Goal: Communication & Community: Connect with others

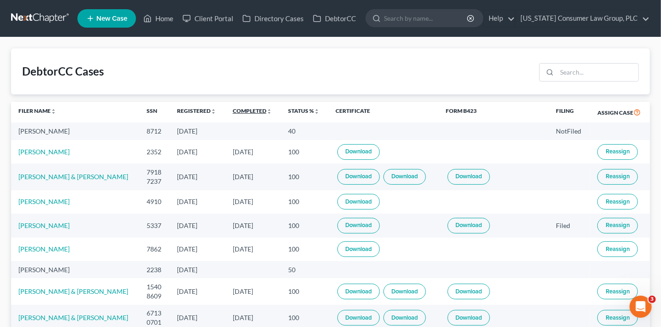
click at [253, 111] on link "Completed unfold_more expand_more expand_less" at bounding box center [252, 110] width 39 height 7
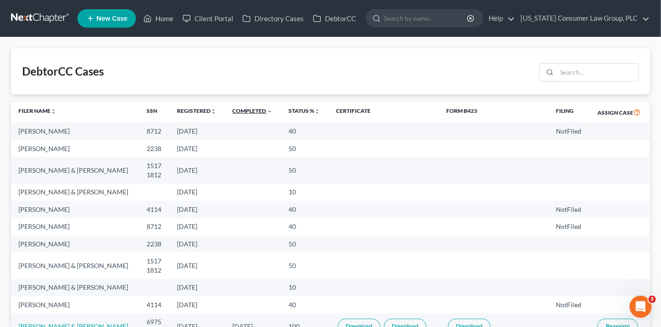
click at [253, 111] on link "Completed unfold_more expand_more expand_less" at bounding box center [252, 110] width 40 height 7
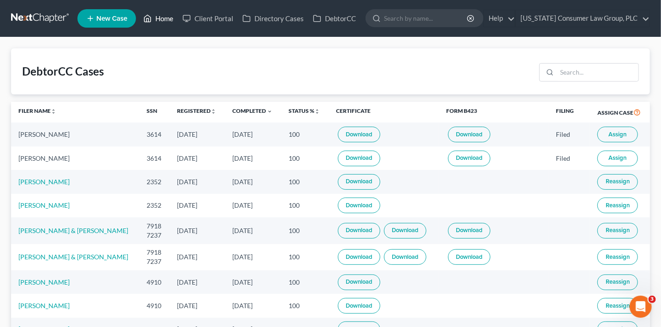
click at [169, 20] on link "Home" at bounding box center [158, 18] width 39 height 17
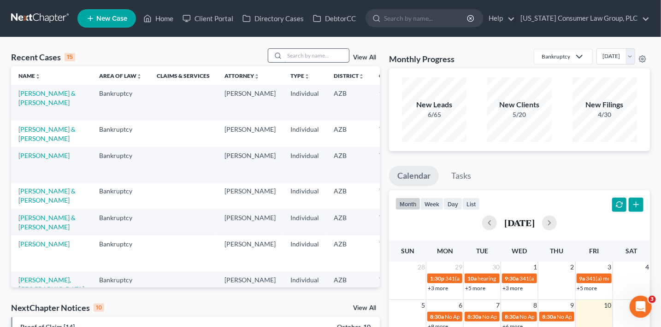
click at [306, 59] on input "search" at bounding box center [316, 55] width 65 height 13
type input "jarvis"
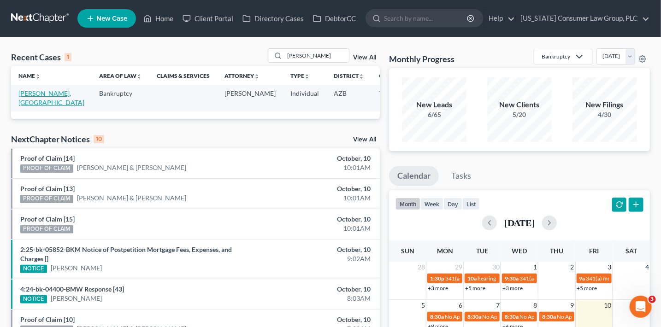
click at [32, 102] on link "[PERSON_NAME], [GEOGRAPHIC_DATA]" at bounding box center [51, 97] width 66 height 17
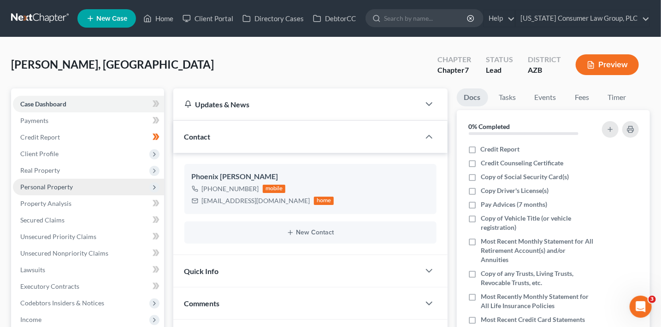
click at [63, 186] on span "Personal Property" at bounding box center [46, 187] width 53 height 8
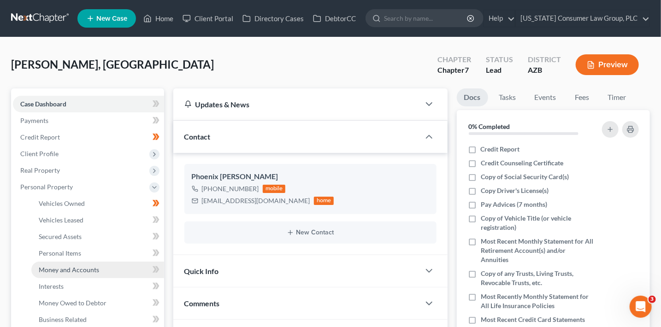
click at [101, 274] on link "Money and Accounts" at bounding box center [97, 270] width 133 height 17
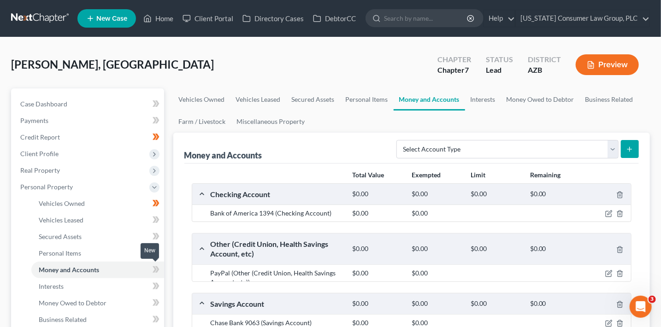
click at [153, 269] on icon at bounding box center [156, 270] width 7 height 12
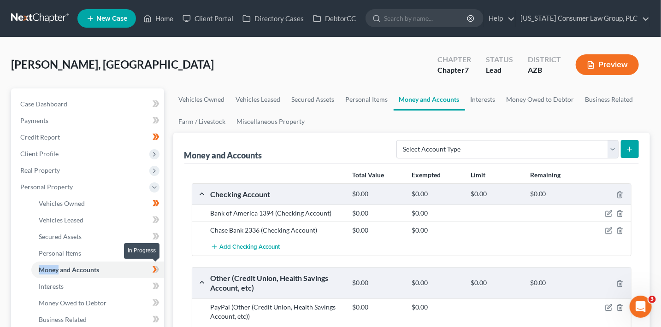
click at [153, 269] on icon at bounding box center [156, 270] width 7 height 12
click at [612, 211] on icon "button" at bounding box center [608, 213] width 7 height 7
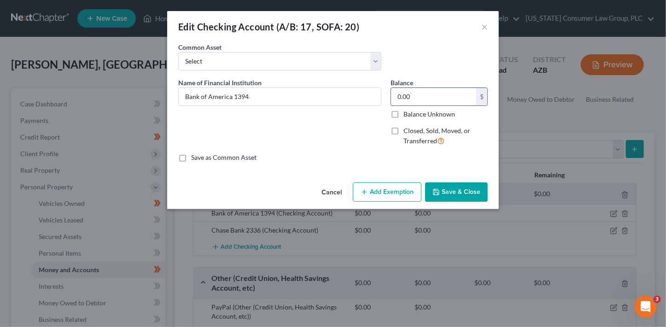
click at [435, 98] on input "0.00" at bounding box center [433, 97] width 85 height 18
type input "1,134.26"
click at [405, 194] on button "Add Exemption" at bounding box center [387, 191] width 69 height 19
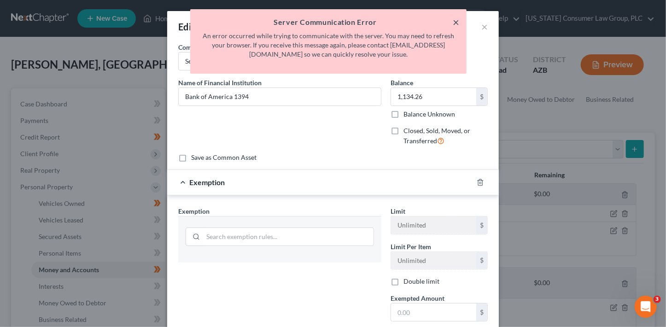
click at [453, 23] on button "×" at bounding box center [456, 22] width 6 height 11
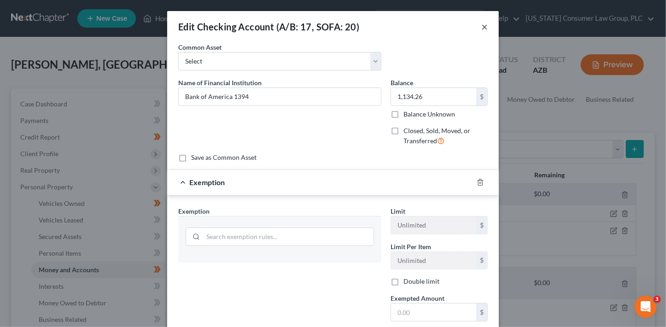
click at [482, 26] on button "×" at bounding box center [484, 26] width 6 height 11
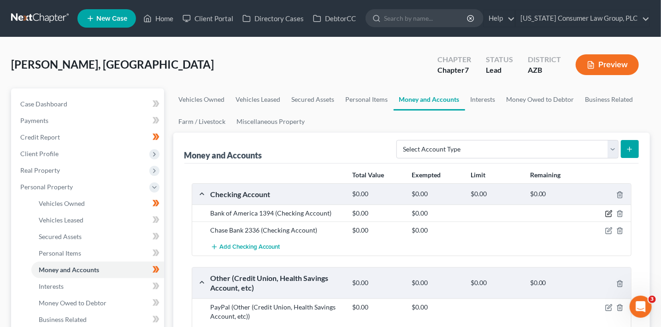
click at [611, 213] on icon "button" at bounding box center [608, 213] width 7 height 7
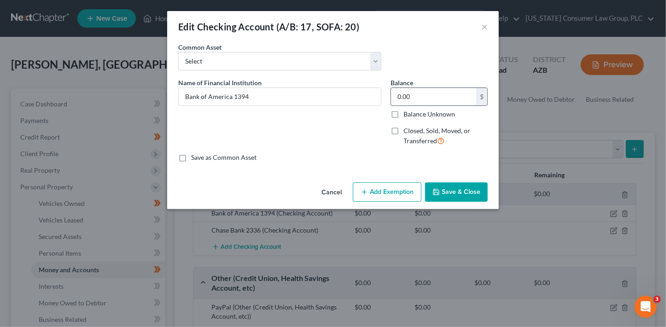
click at [437, 93] on input "0.00" at bounding box center [433, 97] width 85 height 18
type input "1,134.26"
click at [415, 192] on button "Add Exemption" at bounding box center [387, 191] width 69 height 19
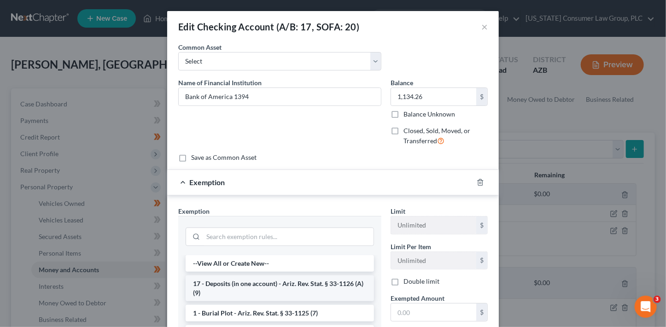
click at [285, 289] on li "17 - Deposits (in one account) - Ariz. Rev. Stat. § 33-1126 (A)(9)" at bounding box center [280, 289] width 188 height 26
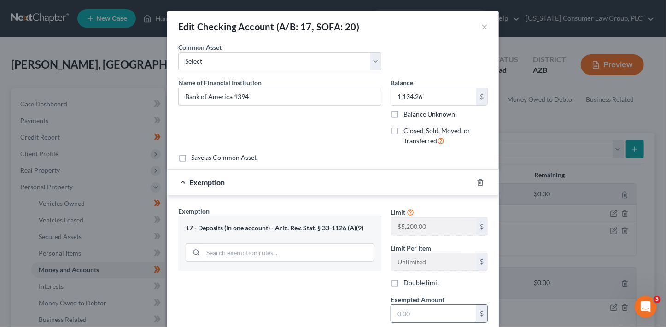
click at [431, 310] on input "text" at bounding box center [433, 314] width 85 height 18
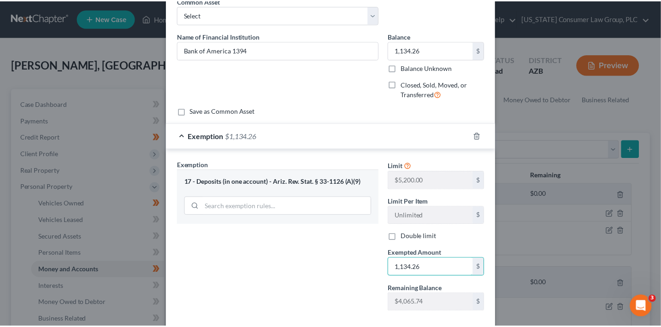
scroll to position [96, 0]
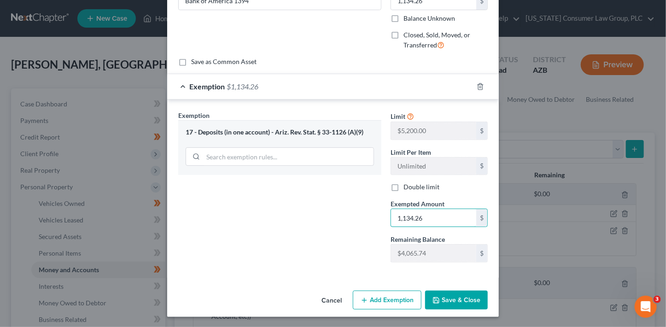
type input "1,134.26"
click at [478, 299] on button "Save & Close" at bounding box center [456, 300] width 63 height 19
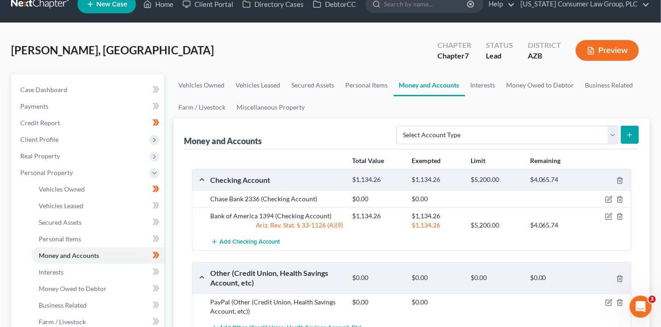
scroll to position [17, 0]
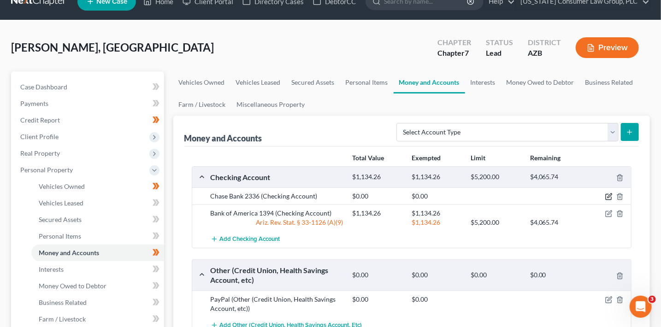
click at [610, 198] on icon "button" at bounding box center [608, 196] width 7 height 7
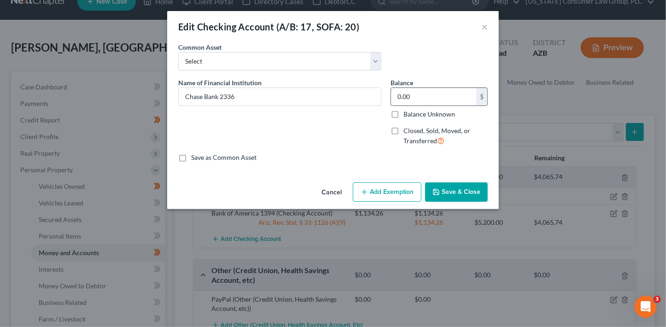
click at [430, 98] on input "0.00" at bounding box center [433, 97] width 85 height 18
type input "0.34"
click at [472, 189] on button "Save & Close" at bounding box center [456, 191] width 63 height 19
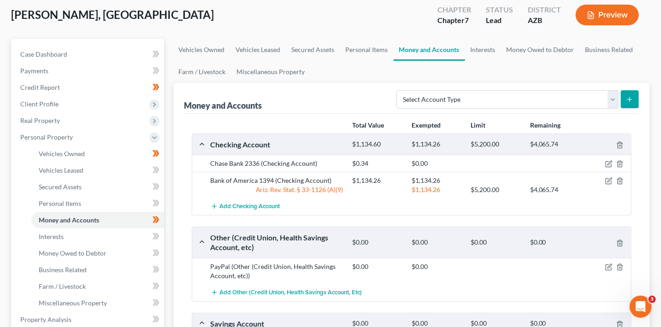
scroll to position [345, 0]
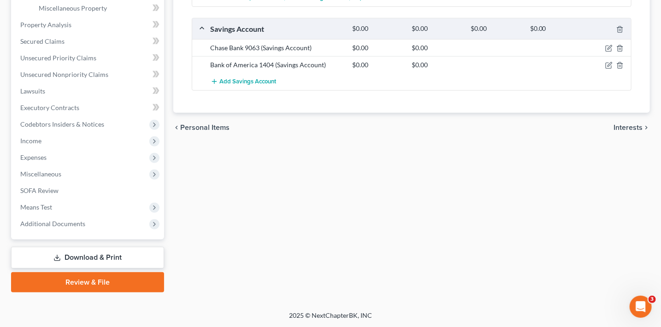
click at [145, 283] on link "Review & File" at bounding box center [87, 282] width 153 height 20
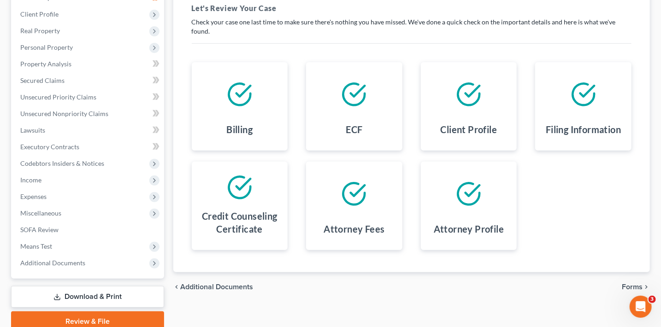
scroll to position [179, 0]
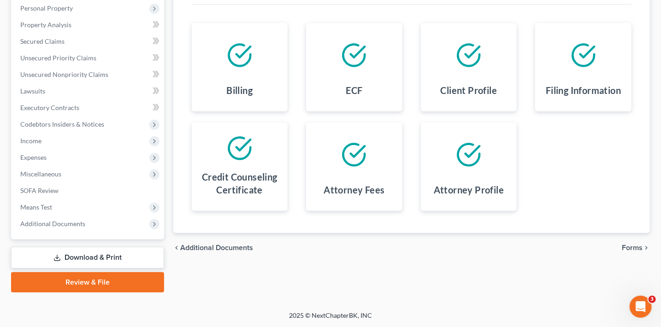
click at [631, 244] on span "Forms" at bounding box center [632, 247] width 21 height 7
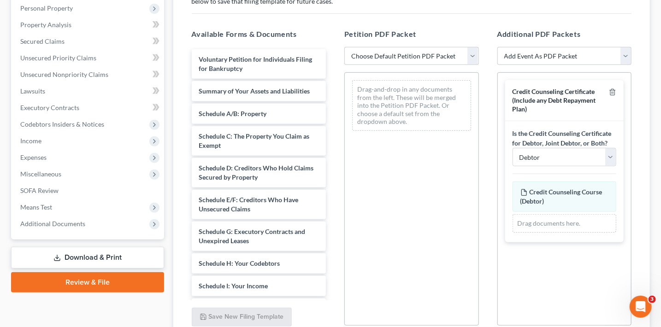
click at [401, 42] on div "Petition PDF Packet Choose Default Petition PDF Packet Complete Bankruptcy Peti…" at bounding box center [411, 177] width 153 height 312
click at [403, 53] on select "Choose Default Petition PDF Packet Complete Bankruptcy Petition (all forms and …" at bounding box center [411, 56] width 135 height 18
select select "1"
click at [344, 47] on select "Choose Default Petition PDF Packet Complete Bankruptcy Petition (all forms and …" at bounding box center [411, 56] width 135 height 18
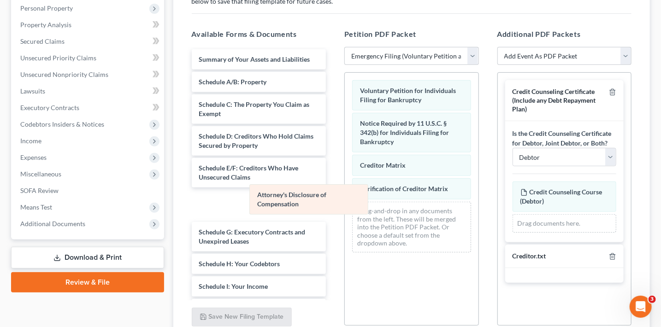
drag, startPoint x: 415, startPoint y: 212, endPoint x: 312, endPoint y: 195, distance: 104.1
click at [345, 196] on div "Attorney's Disclosure of Compensation Voluntary Petition for Individuals Filing…" at bounding box center [412, 166] width 134 height 187
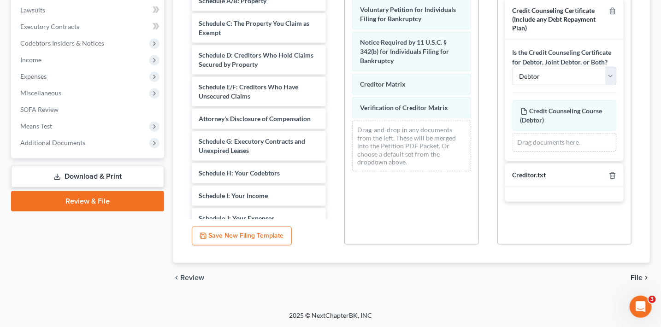
click at [641, 277] on span "File" at bounding box center [636, 277] width 12 height 7
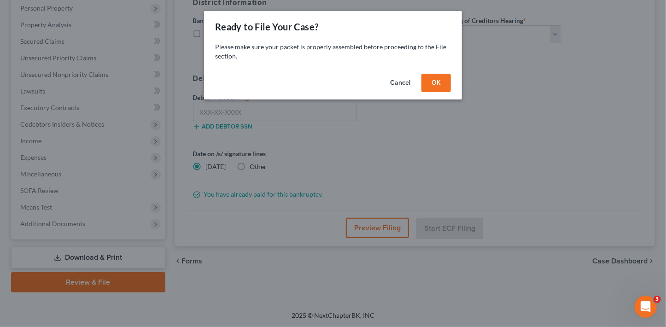
click at [431, 86] on button "OK" at bounding box center [436, 83] width 29 height 18
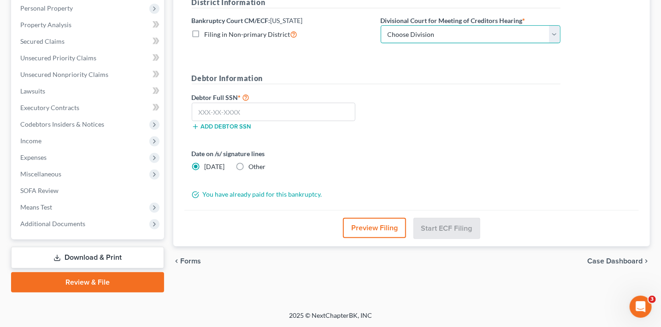
click at [443, 35] on select "Choose Division Phoenix Tucson Yuma Prescott" at bounding box center [471, 34] width 180 height 18
select select "0"
click at [381, 25] on select "Choose Division Phoenix Tucson Yuma Prescott" at bounding box center [471, 34] width 180 height 18
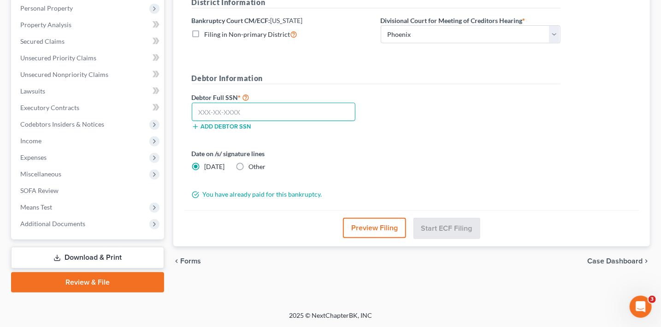
click at [250, 115] on input "text" at bounding box center [274, 112] width 164 height 18
type input "411-87-3463"
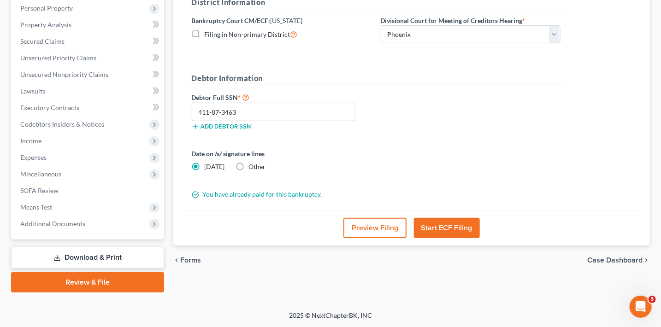
click at [371, 223] on button "Preview Filing" at bounding box center [374, 228] width 63 height 20
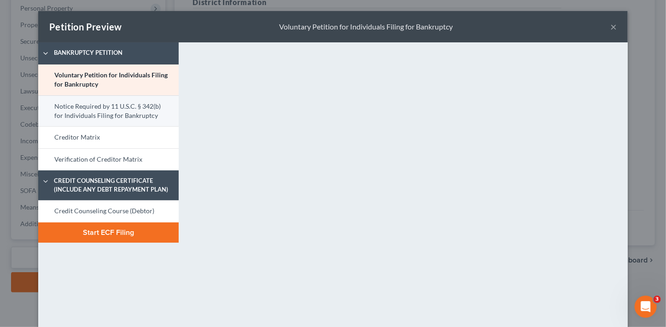
click at [110, 114] on link "Notice Required by 11 U.S.C. § 342(b) for Individuals Filing for Bankruptcy" at bounding box center [108, 110] width 141 height 31
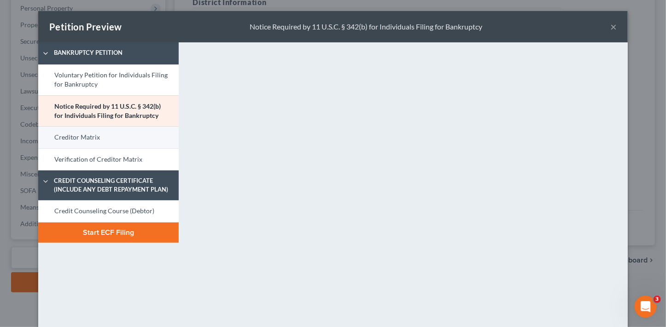
click at [130, 141] on link "Creditor Matrix" at bounding box center [108, 137] width 141 height 22
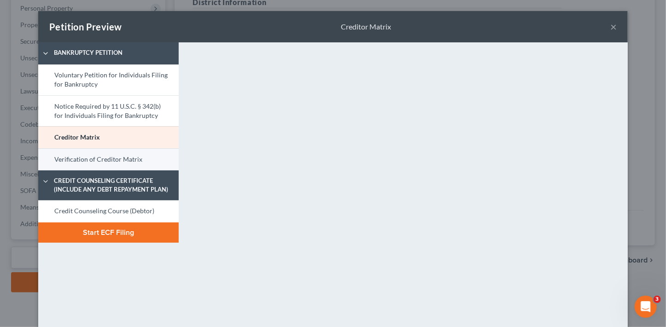
click at [102, 160] on link "Verification of Creditor Matrix" at bounding box center [108, 159] width 141 height 22
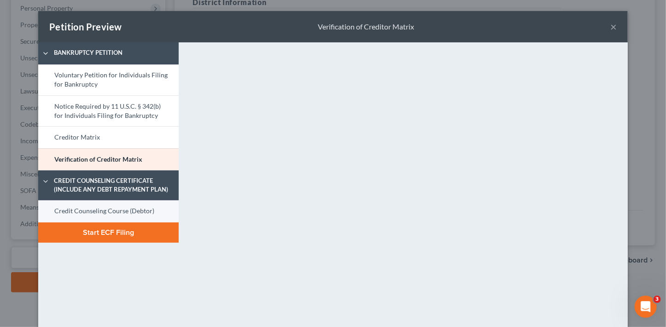
click at [111, 206] on link "Credit Counseling Course (Debtor)" at bounding box center [108, 211] width 141 height 22
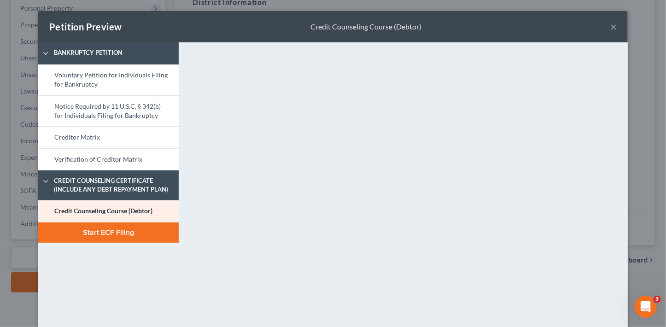
click at [612, 31] on button "×" at bounding box center [613, 26] width 6 height 11
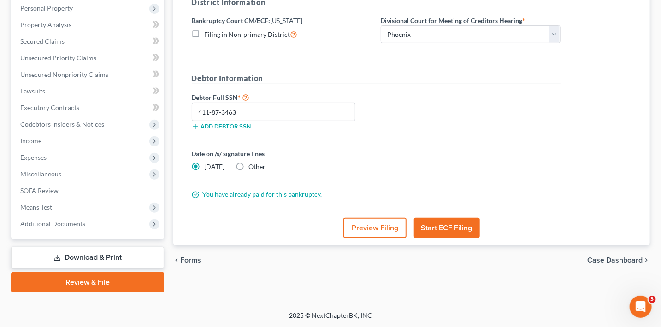
click at [449, 231] on button "Start ECF Filing" at bounding box center [447, 228] width 66 height 20
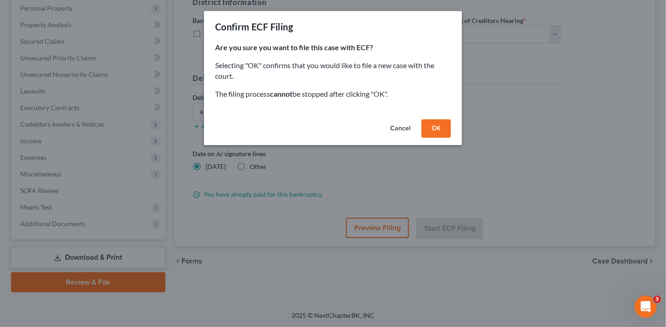
click at [439, 129] on button "OK" at bounding box center [436, 128] width 29 height 18
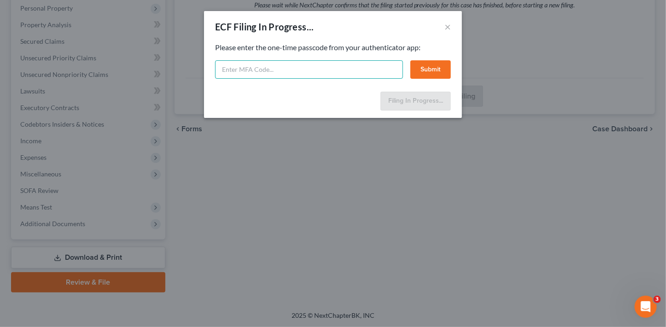
click at [299, 71] on input "text" at bounding box center [309, 69] width 188 height 18
type input "930784"
click at [431, 76] on button "Submit" at bounding box center [431, 69] width 41 height 18
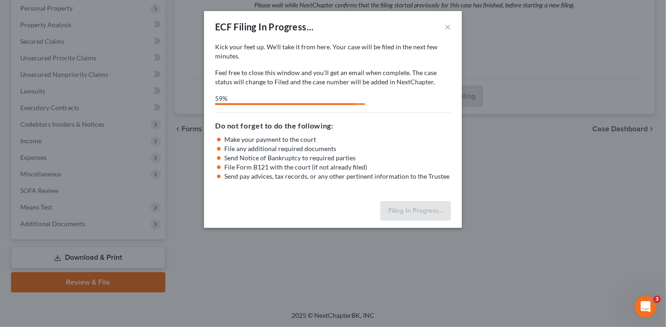
select select "0"
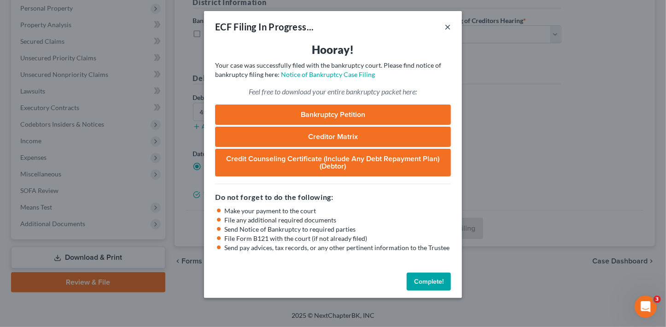
click at [448, 29] on button "×" at bounding box center [448, 26] width 6 height 11
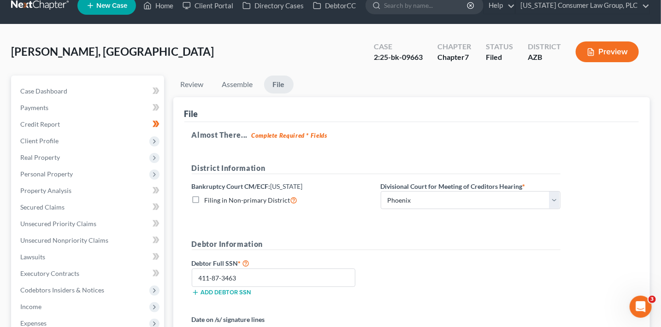
scroll to position [0, 0]
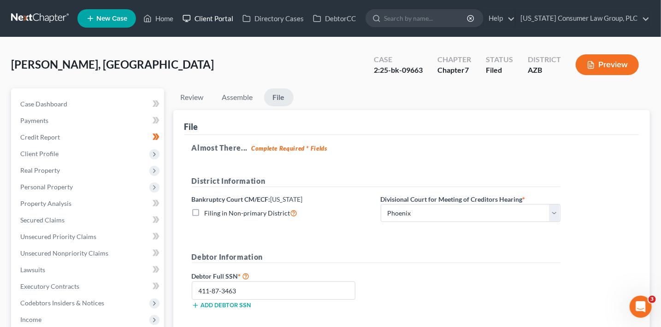
click at [214, 18] on link "Client Portal" at bounding box center [208, 18] width 60 height 17
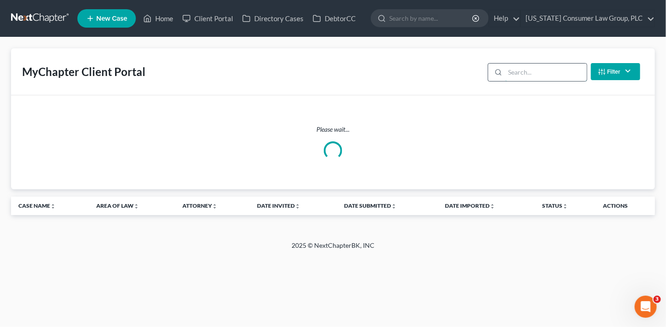
click at [534, 68] on input "search" at bounding box center [546, 73] width 82 height 18
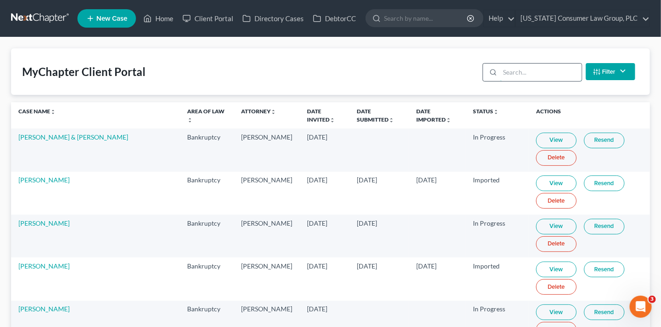
click at [531, 68] on input "search" at bounding box center [541, 73] width 82 height 18
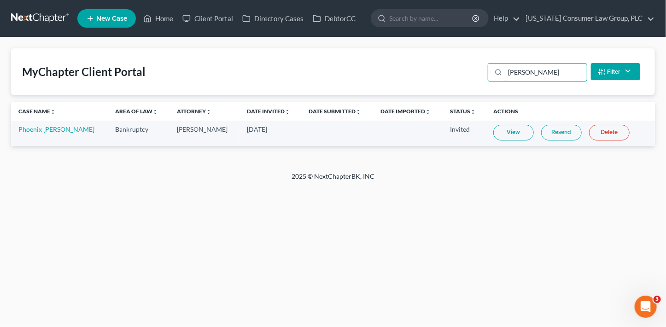
type input "jarvi"
click at [553, 128] on link "Resend" at bounding box center [561, 133] width 41 height 16
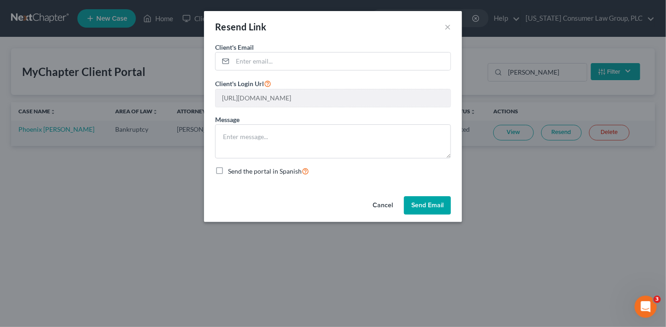
click at [433, 209] on button "Send Email" at bounding box center [427, 205] width 47 height 18
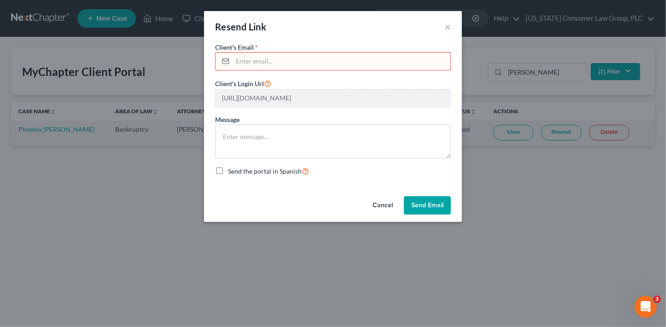
click at [353, 60] on input "email" at bounding box center [342, 62] width 218 height 18
paste input "[EMAIL_ADDRESS][DOMAIN_NAME]"
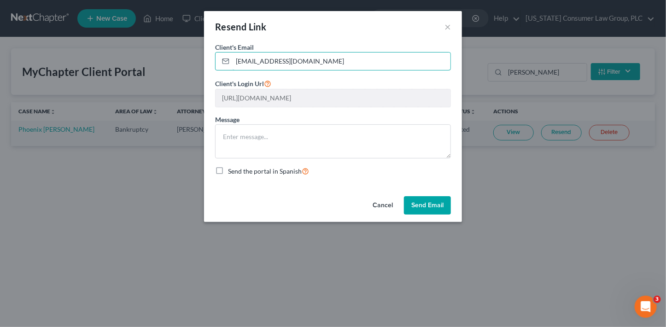
type input "[EMAIL_ADDRESS][DOMAIN_NAME]"
click at [446, 203] on button "Send Email" at bounding box center [427, 205] width 47 height 18
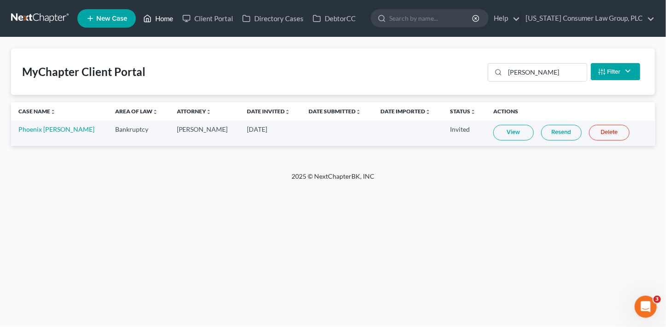
click at [155, 23] on link "Home" at bounding box center [158, 18] width 39 height 17
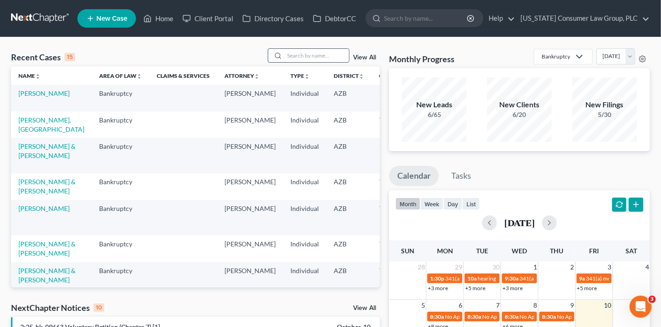
click at [321, 58] on input "search" at bounding box center [316, 55] width 65 height 13
type input "k"
type input "kirk"
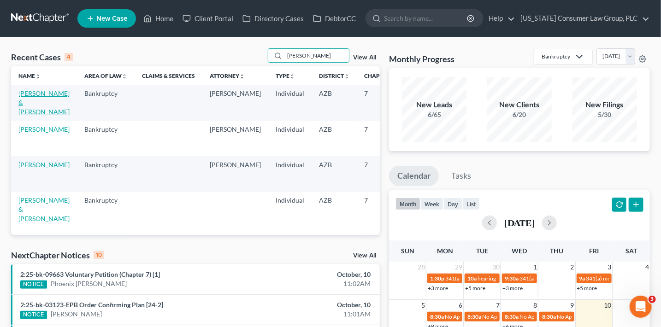
click at [25, 115] on link "[PERSON_NAME] & [PERSON_NAME]" at bounding box center [43, 102] width 51 height 26
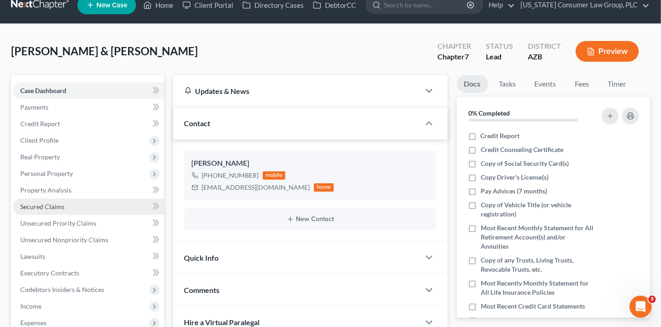
scroll to position [186, 0]
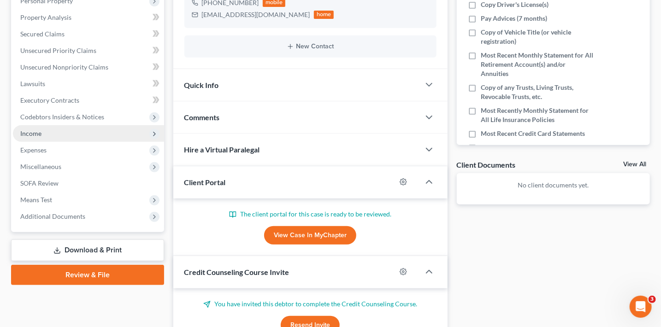
click at [56, 129] on span "Income" at bounding box center [88, 133] width 151 height 17
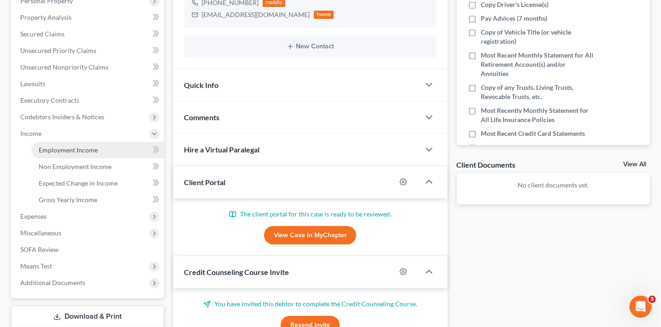
click at [70, 152] on span "Employment Income" at bounding box center [68, 150] width 59 height 8
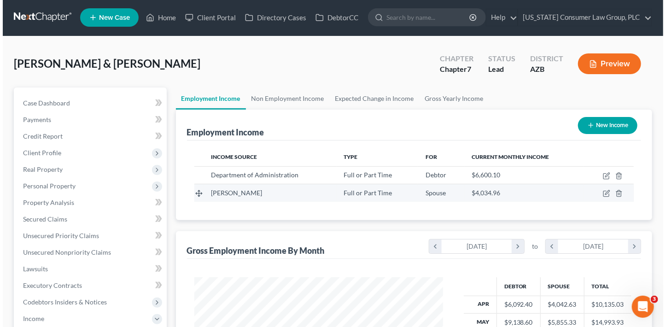
scroll to position [1, 0]
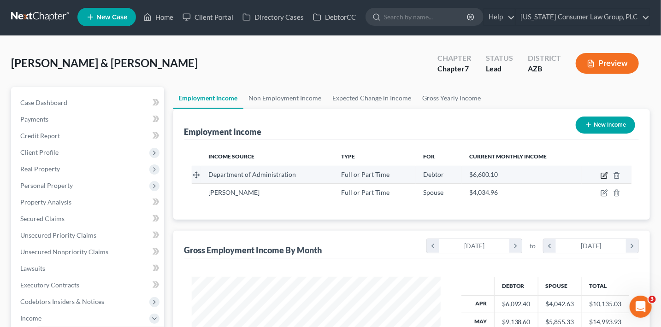
click at [604, 174] on icon "button" at bounding box center [605, 174] width 4 height 4
select select "0"
select select "3"
select select "2"
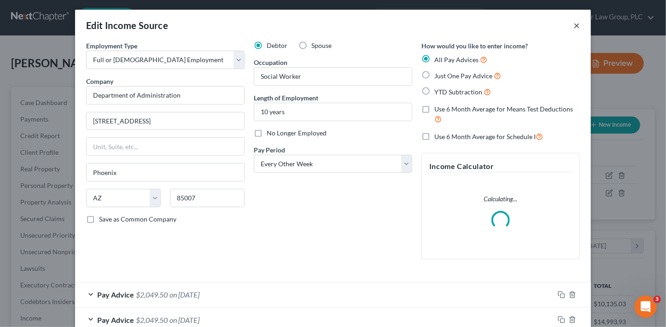
click at [575, 28] on button "×" at bounding box center [577, 25] width 6 height 11
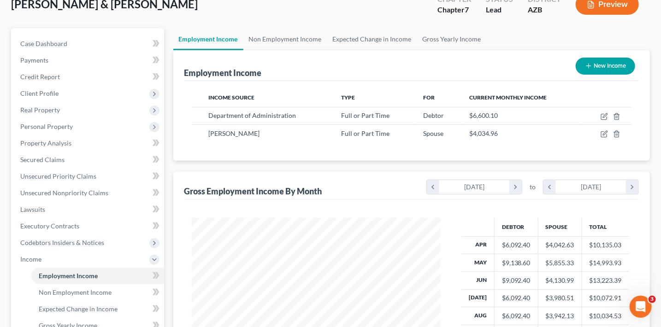
scroll to position [157, 0]
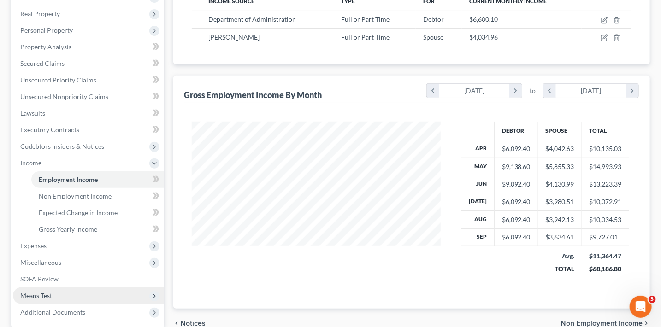
click at [58, 293] on span "Means Test" at bounding box center [88, 295] width 151 height 17
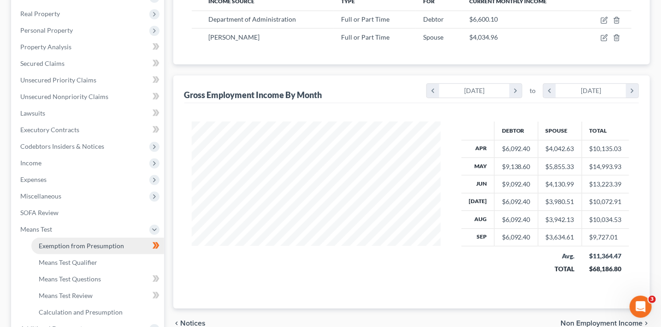
click at [116, 243] on span "Exemption from Presumption" at bounding box center [81, 246] width 85 height 8
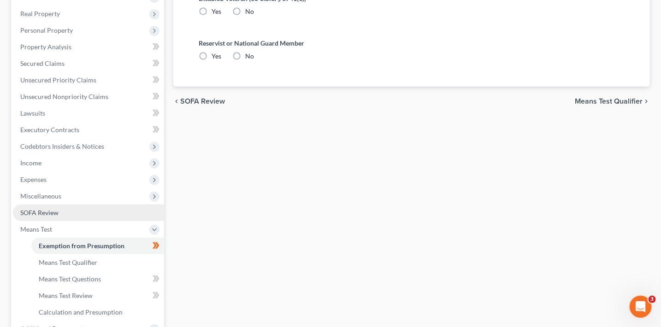
scroll to position [119, 0]
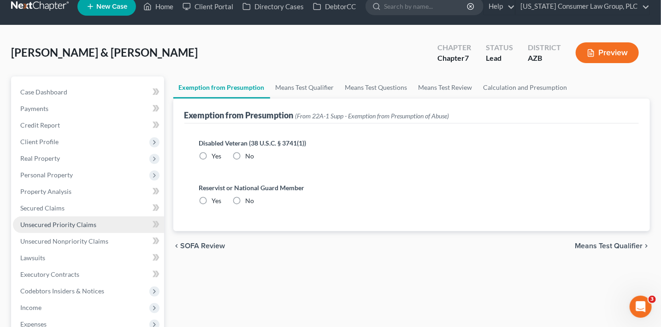
radio input "true"
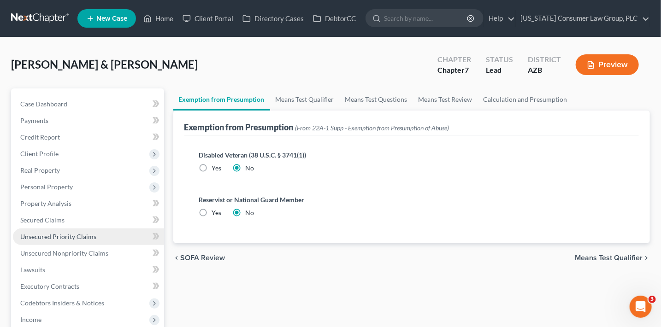
scroll to position [0, 0]
click at [316, 97] on link "Means Test Qualifier" at bounding box center [305, 99] width 70 height 22
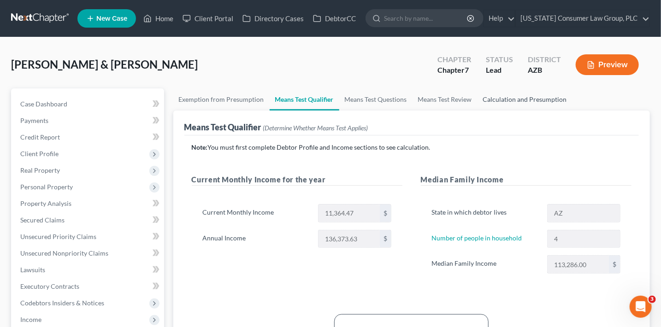
click at [511, 93] on link "Calculation and Presumption" at bounding box center [524, 99] width 95 height 22
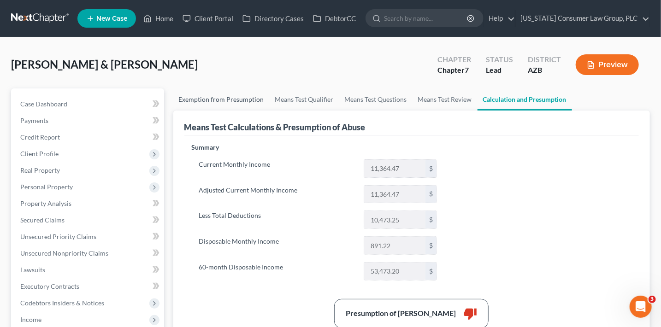
click at [241, 100] on link "Exemption from Presumption" at bounding box center [221, 99] width 96 height 22
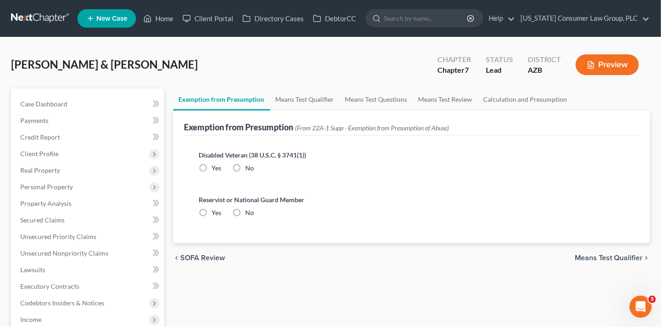
radio input "true"
click at [299, 102] on link "Means Test Qualifier" at bounding box center [305, 99] width 70 height 22
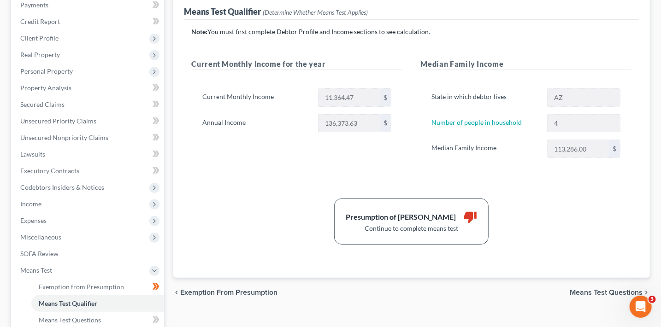
scroll to position [179, 0]
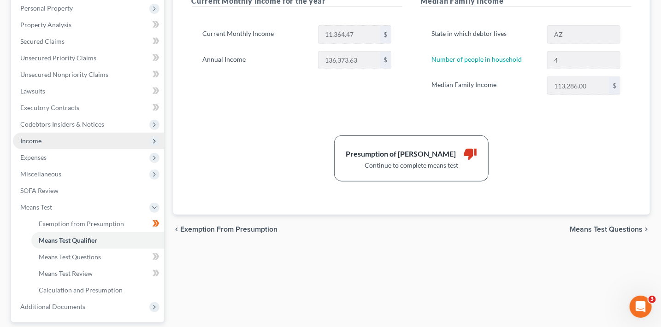
click at [59, 142] on span "Income" at bounding box center [88, 141] width 151 height 17
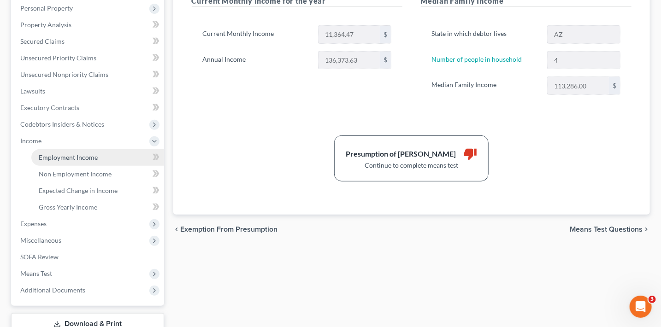
click at [60, 155] on span "Employment Income" at bounding box center [68, 157] width 59 height 8
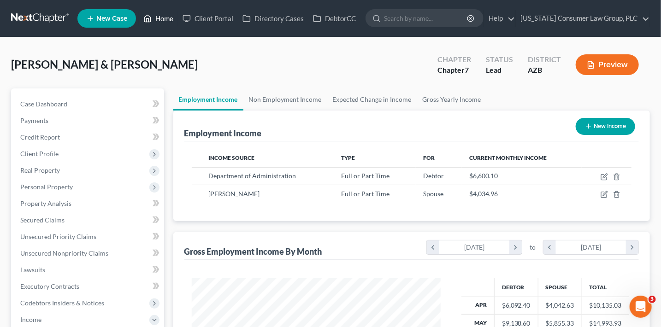
click at [164, 18] on link "Home" at bounding box center [158, 18] width 39 height 17
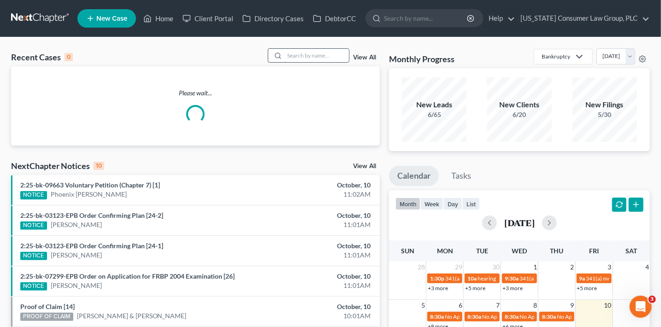
click at [324, 53] on input "search" at bounding box center [316, 55] width 65 height 13
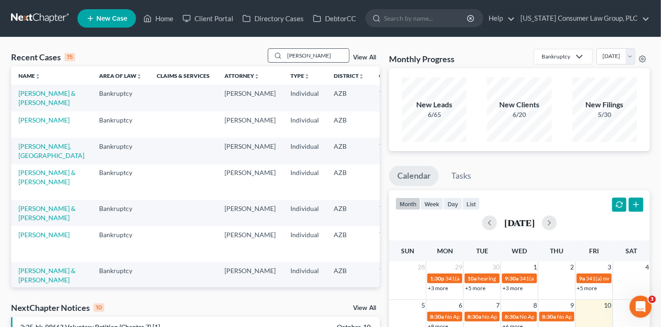
type input "[PERSON_NAME]"
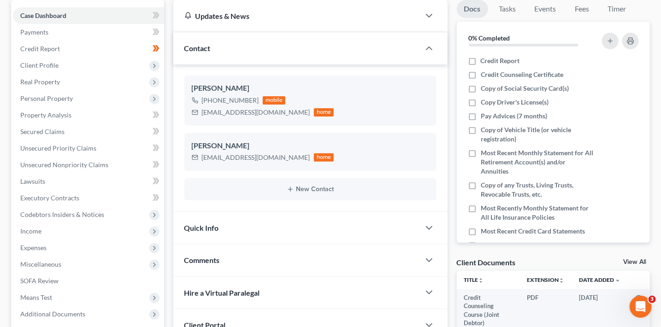
scroll to position [90, 0]
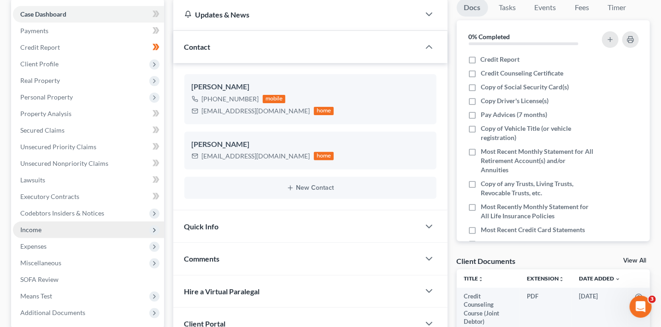
click at [57, 231] on span "Income" at bounding box center [88, 230] width 151 height 17
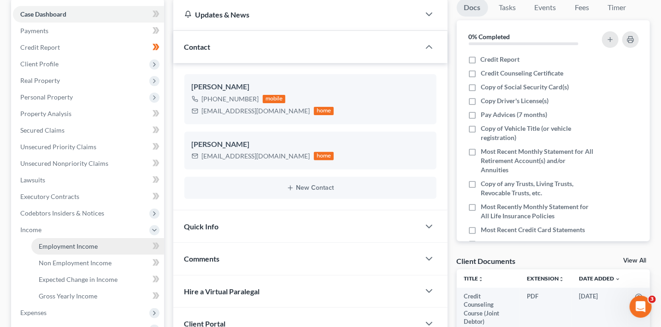
click at [60, 241] on link "Employment Income" at bounding box center [97, 246] width 133 height 17
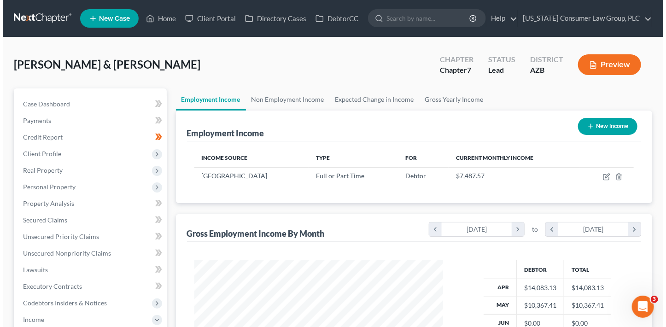
scroll to position [164, 267]
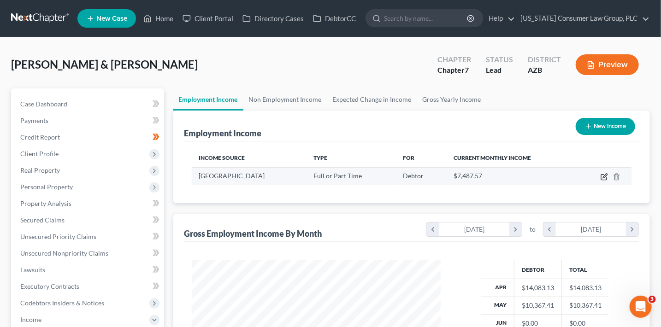
click at [606, 177] on icon "button" at bounding box center [603, 176] width 7 height 7
select select "0"
select select "3"
select select "2"
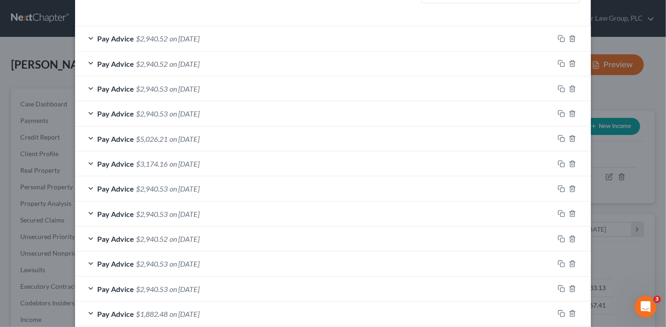
scroll to position [356, 0]
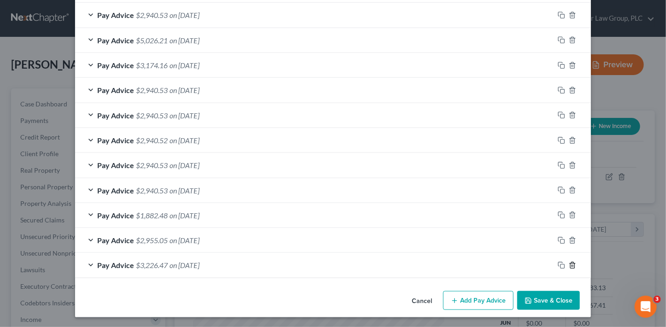
click at [572, 265] on line "button" at bounding box center [572, 266] width 0 height 2
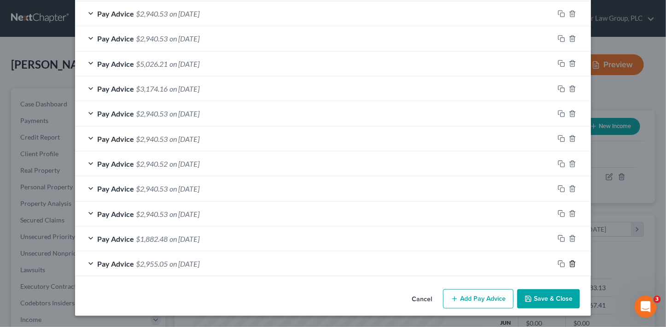
click at [572, 264] on line "button" at bounding box center [572, 265] width 0 height 2
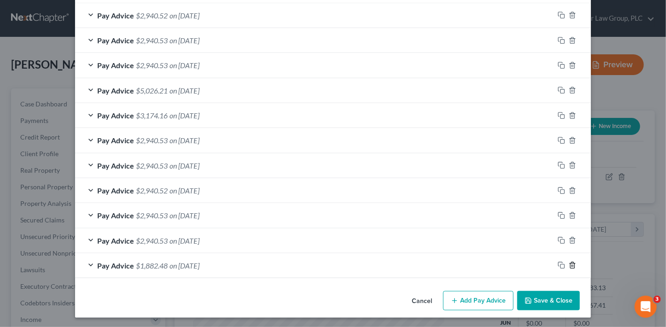
click at [572, 265] on line "button" at bounding box center [572, 266] width 0 height 2
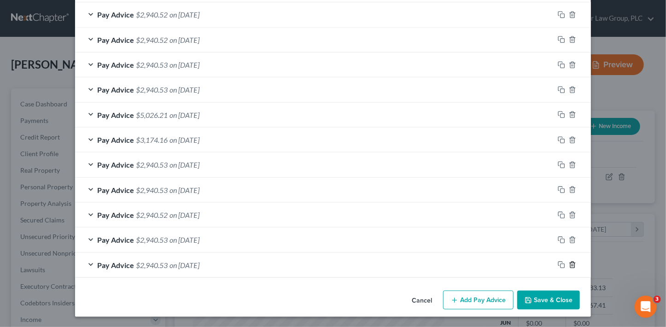
click at [572, 264] on line "button" at bounding box center [572, 265] width 0 height 2
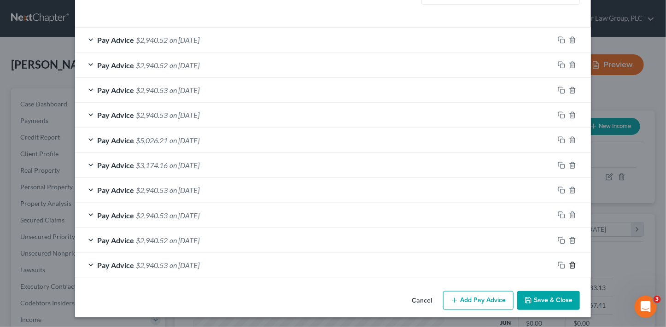
click at [572, 265] on line "button" at bounding box center [572, 266] width 0 height 2
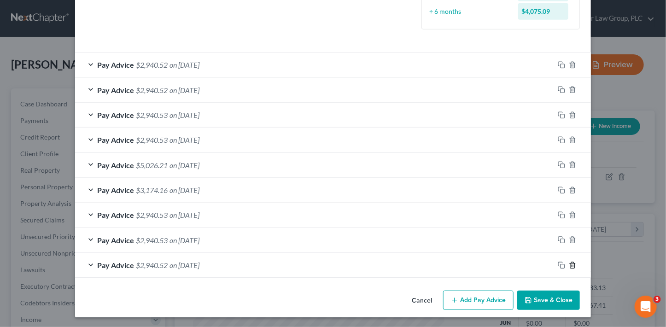
click at [572, 265] on line "button" at bounding box center [572, 266] width 0 height 2
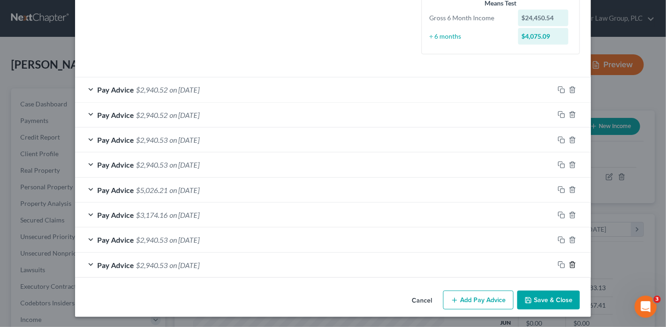
click at [572, 265] on line "button" at bounding box center [572, 266] width 0 height 2
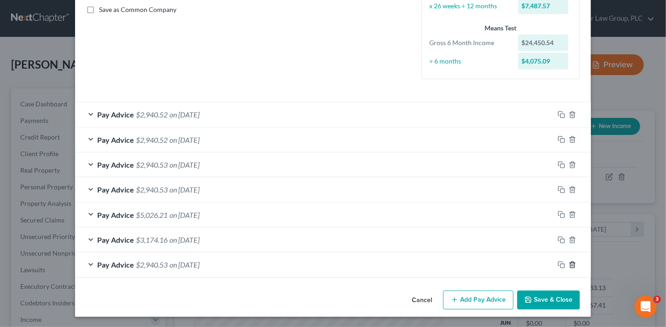
click at [572, 264] on line "button" at bounding box center [572, 265] width 0 height 2
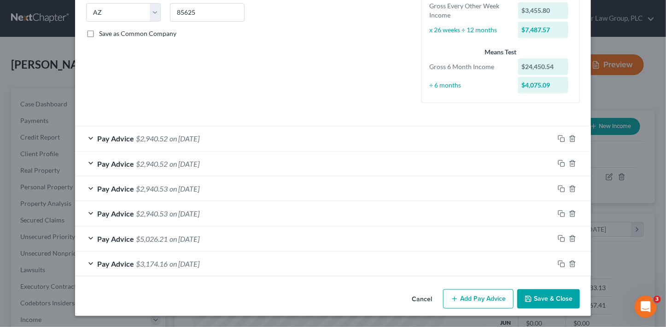
scroll to position [186, 0]
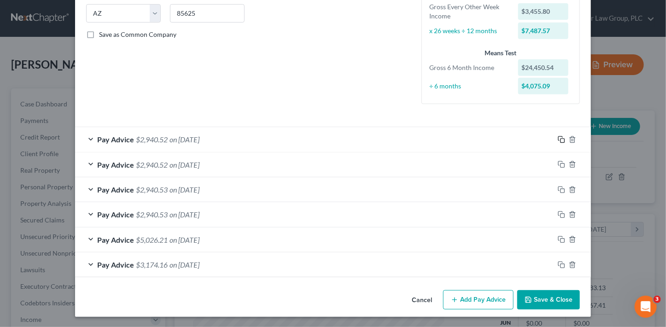
click at [558, 139] on icon "button" at bounding box center [561, 139] width 7 height 7
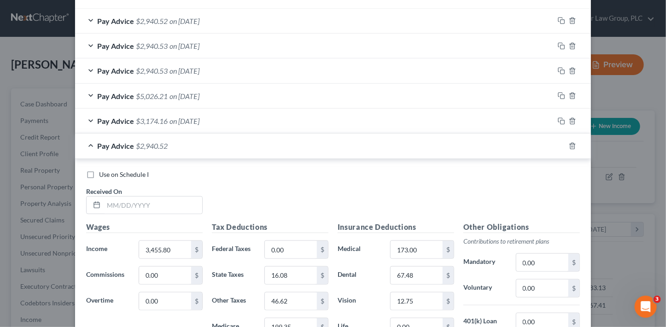
scroll to position [383, 0]
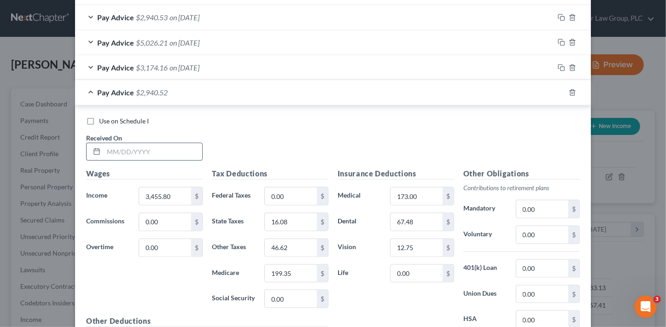
click at [165, 147] on input "text" at bounding box center [153, 152] width 99 height 18
type input "09/05/25"
type input "3,455.81"
type input "17.28"
type input "50.11"
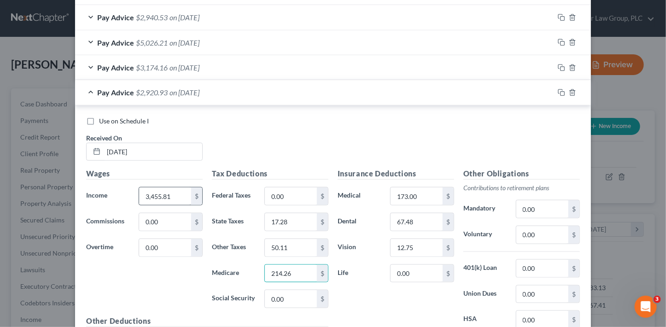
type input "214.26"
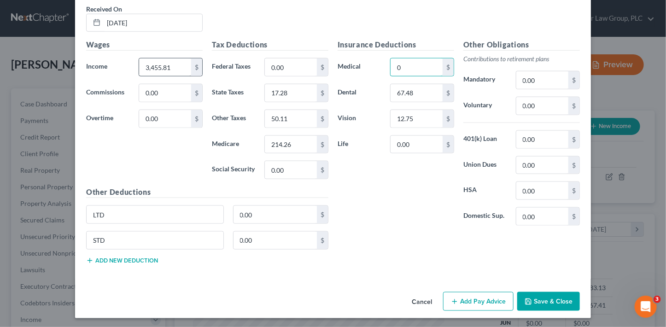
type input "0"
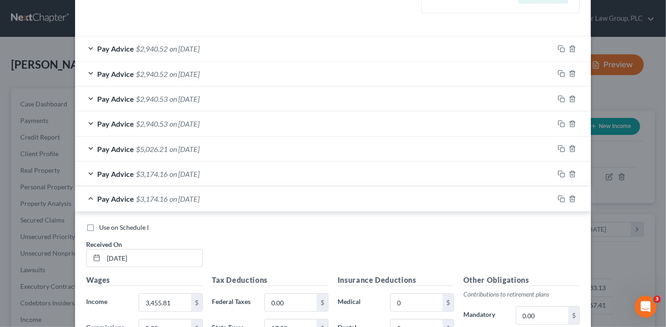
scroll to position [270, 0]
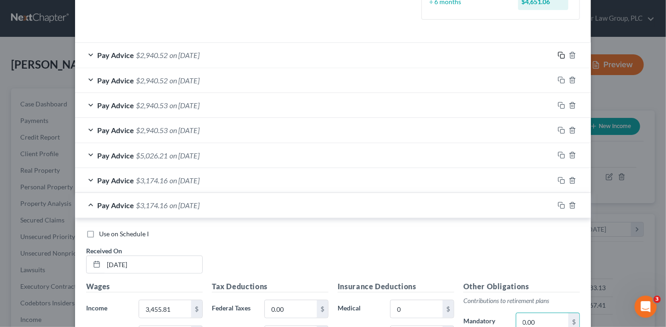
click at [561, 56] on rect "button" at bounding box center [563, 56] width 4 height 4
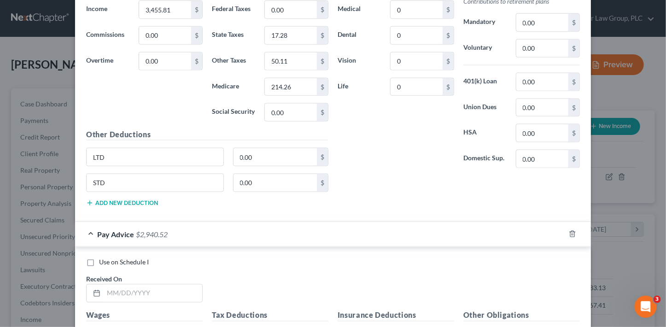
scroll to position [629, 0]
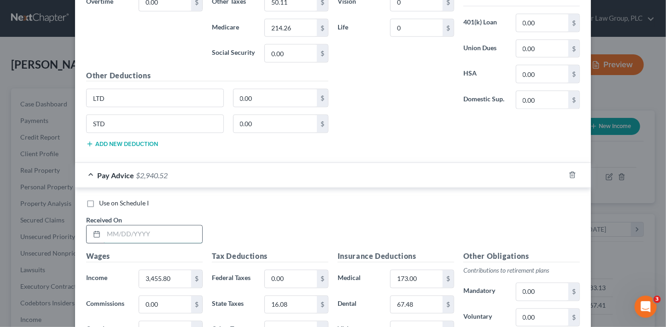
drag, startPoint x: 170, startPoint y: 235, endPoint x: 196, endPoint y: 228, distance: 27.2
click at [170, 234] on input "text" at bounding box center [153, 235] width 99 height 18
type input "8/22/25"
type input "3,455.81"
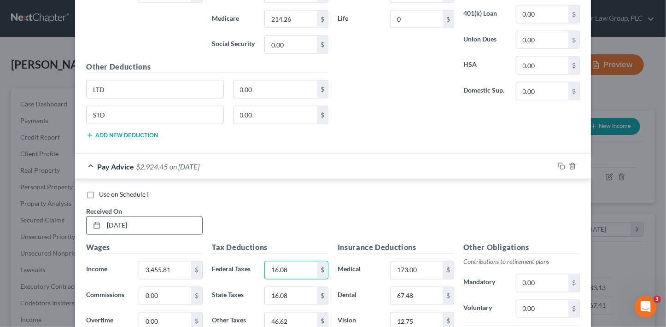
type input "16.08"
type input "0"
type input "46.62"
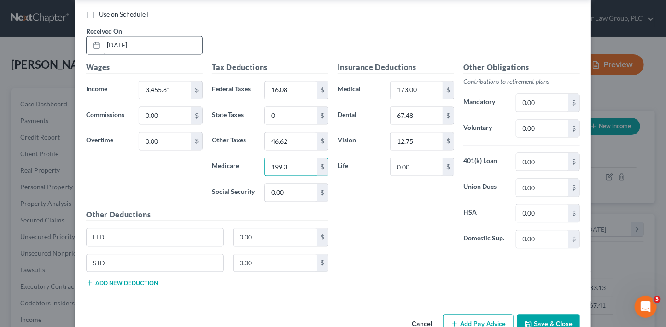
type input "199.35"
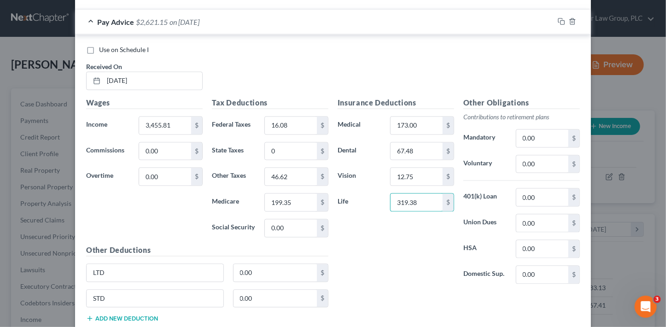
scroll to position [778, 0]
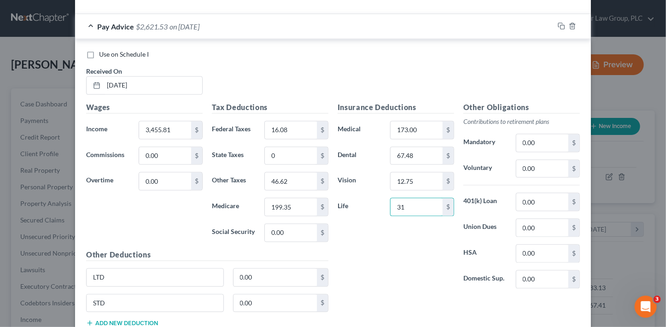
type input "3"
click at [561, 25] on rect "button" at bounding box center [563, 27] width 4 height 4
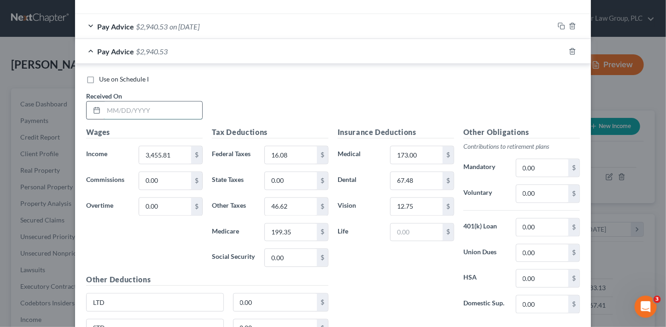
click at [143, 107] on input "text" at bounding box center [153, 111] width 99 height 18
type input "8/8/25"
type input "1,727.90"
type input "8.64"
type input "0"
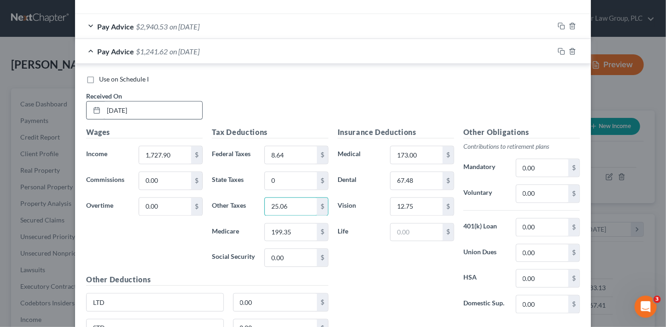
type input "25.06"
type input "107.13"
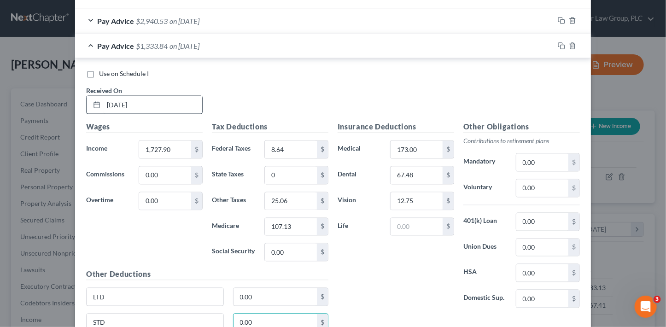
scroll to position [864, 0]
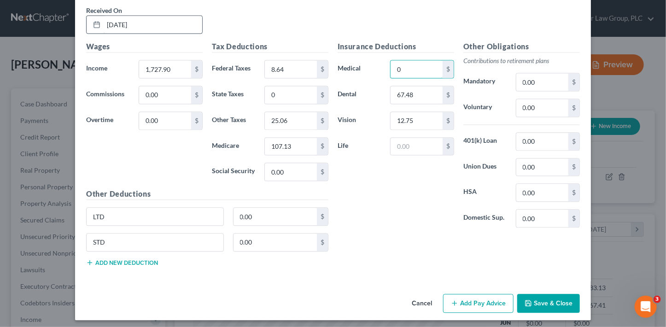
type input "0"
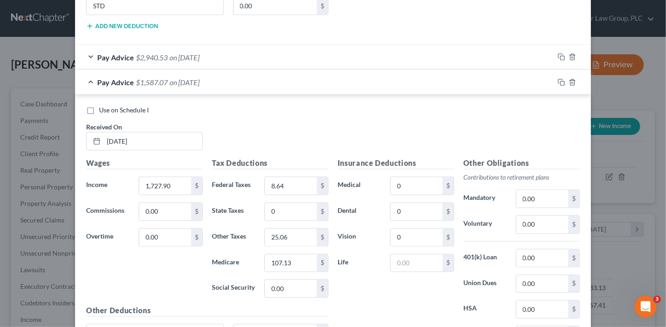
scroll to position [746, 0]
click at [559, 56] on icon "button" at bounding box center [561, 57] width 7 height 7
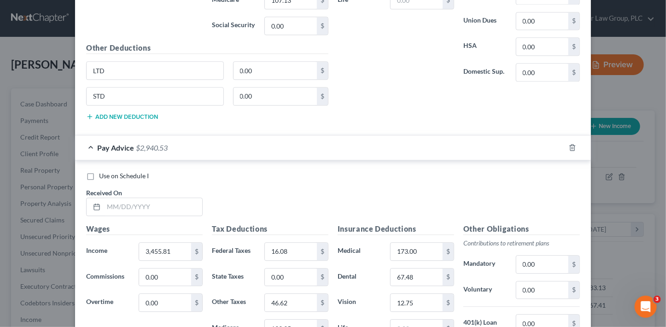
scroll to position [1012, 0]
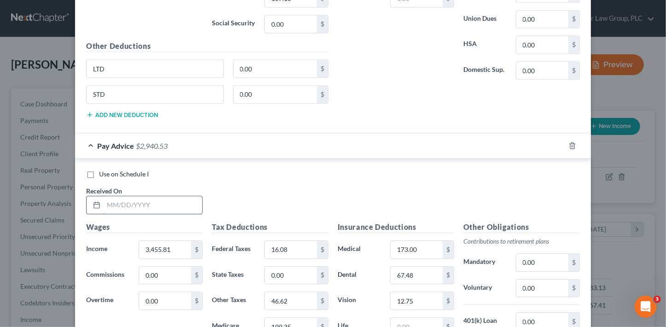
drag, startPoint x: 146, startPoint y: 200, endPoint x: 153, endPoint y: 199, distance: 7.4
click at [146, 200] on input "text" at bounding box center [153, 205] width 99 height 18
type input "8/8/25"
type input "3,455.81"
type input "16.08"
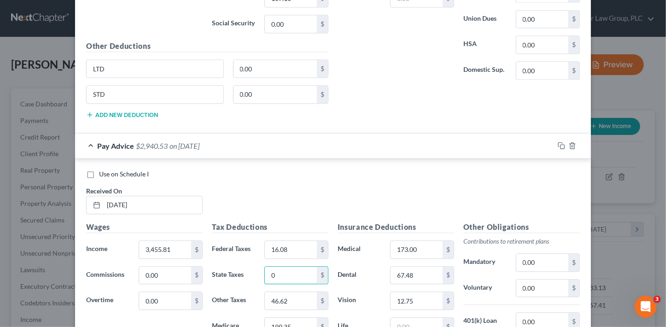
type input "0"
type input "46.62"
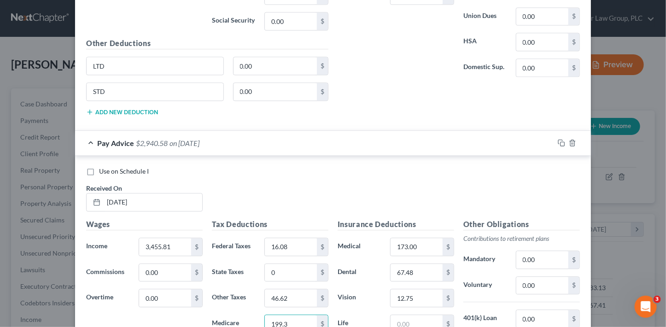
type input "199.35"
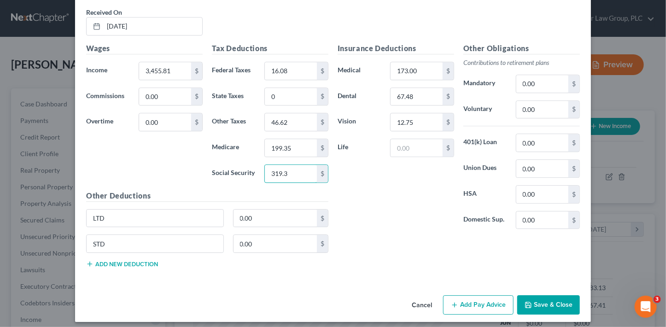
type input "319.38"
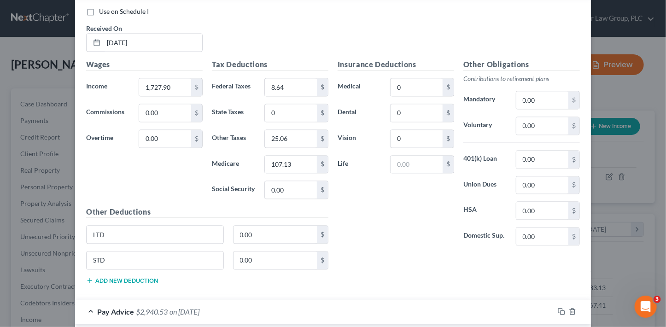
scroll to position [795, 0]
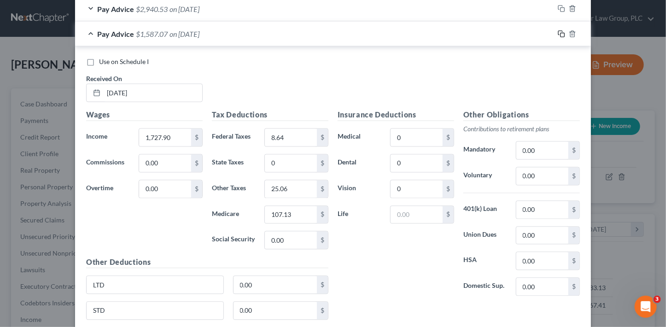
click at [559, 33] on icon "button" at bounding box center [561, 33] width 7 height 7
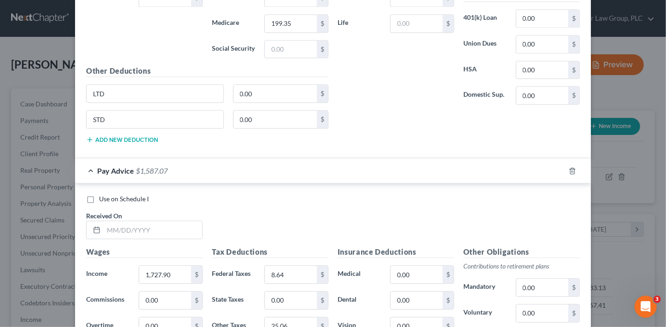
scroll to position [1025, 0]
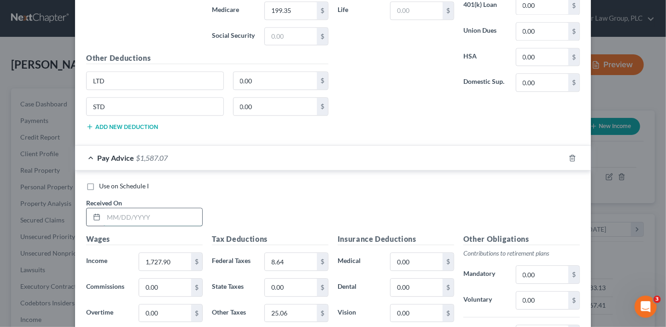
click at [182, 211] on input "text" at bounding box center [153, 217] width 99 height 18
type input "7/25/25"
type input "1,727.91"
type input "7.44"
type input "0"
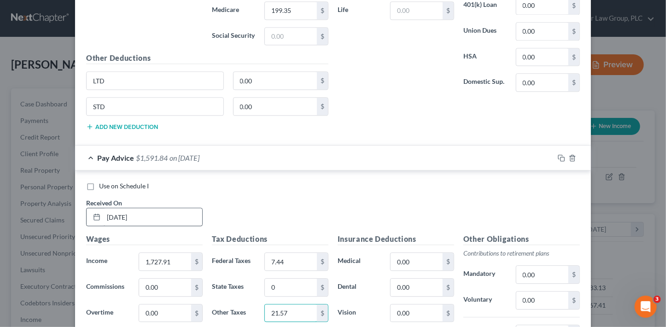
type input "21.57"
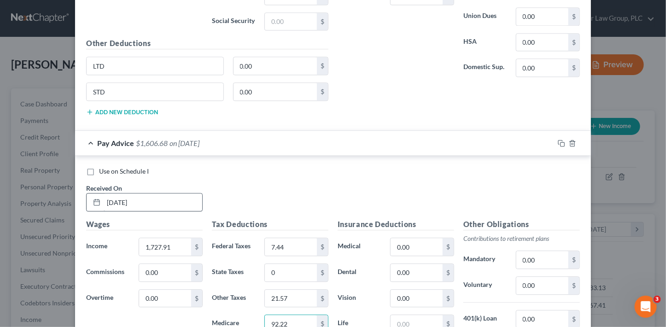
type input "92.22"
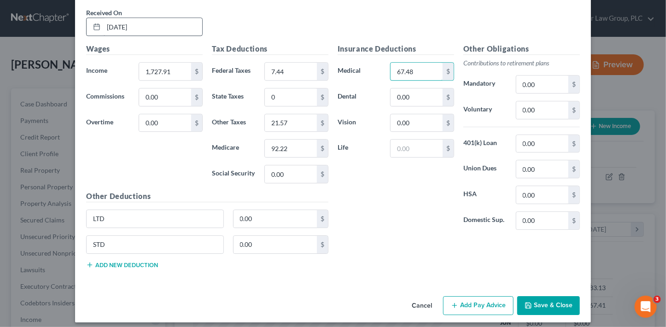
type input "67.48"
type input "12.75"
type input "173"
type input "160.67"
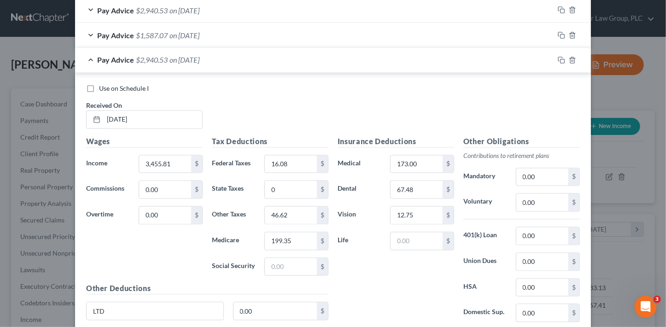
scroll to position [789, 0]
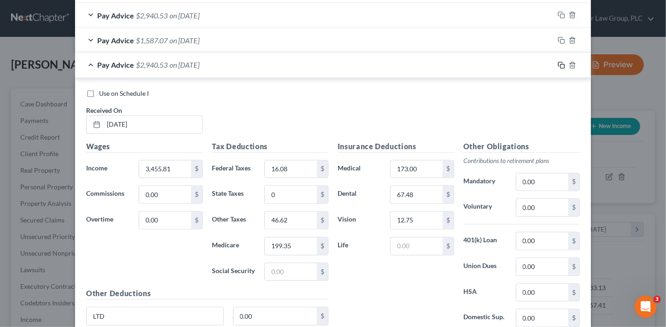
click at [560, 64] on icon "button" at bounding box center [561, 65] width 7 height 7
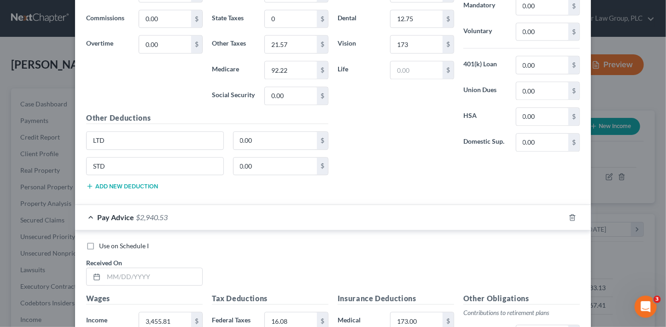
scroll to position [1084, 0]
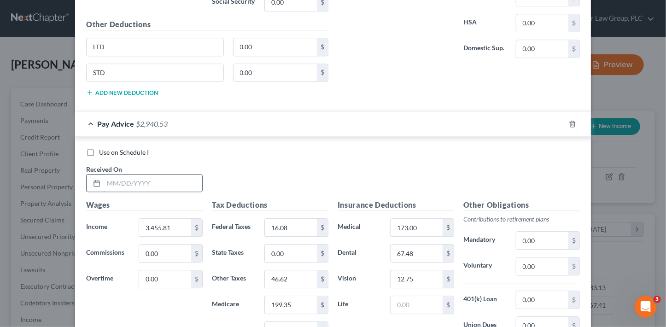
click at [156, 175] on input "text" at bounding box center [153, 184] width 99 height 18
type input "7/11/25"
click at [478, 162] on div "Use on Schedule I Received On * 7/11/25" at bounding box center [333, 174] width 503 height 52
click at [559, 120] on icon "button" at bounding box center [561, 123] width 7 height 7
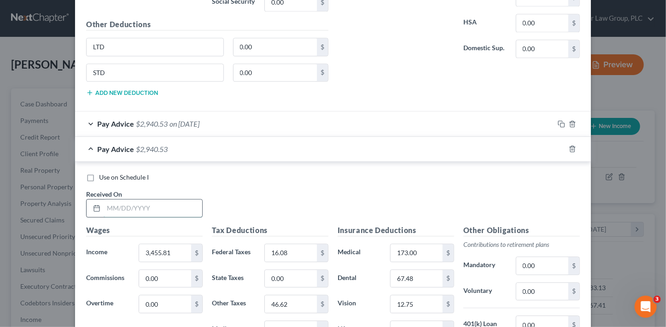
drag, startPoint x: 155, startPoint y: 202, endPoint x: 159, endPoint y: 199, distance: 4.9
click at [156, 202] on input "text" at bounding box center [153, 208] width 99 height 18
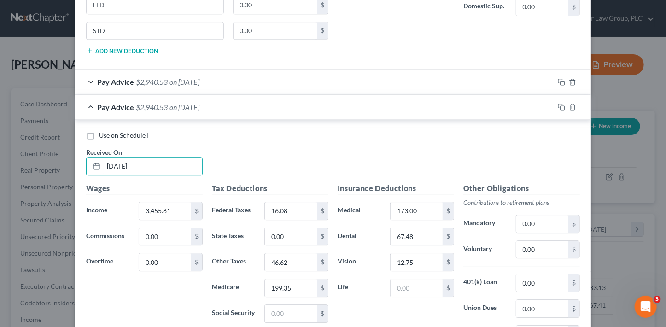
scroll to position [1127, 0]
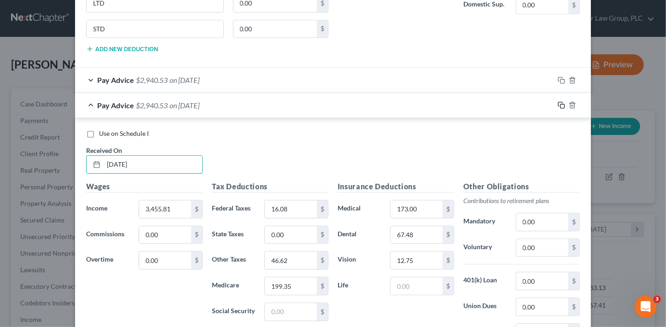
type input "6/27/25"
click at [560, 101] on icon "button" at bounding box center [561, 104] width 7 height 7
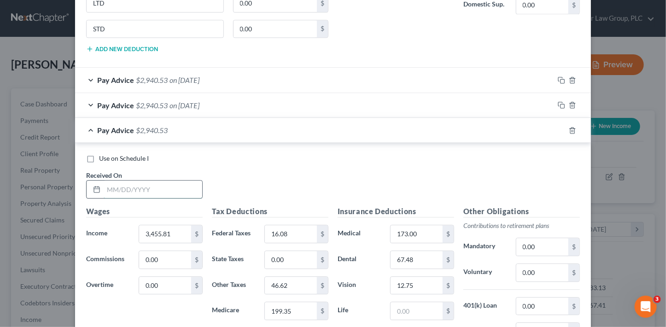
click at [160, 187] on input "text" at bounding box center [153, 190] width 99 height 18
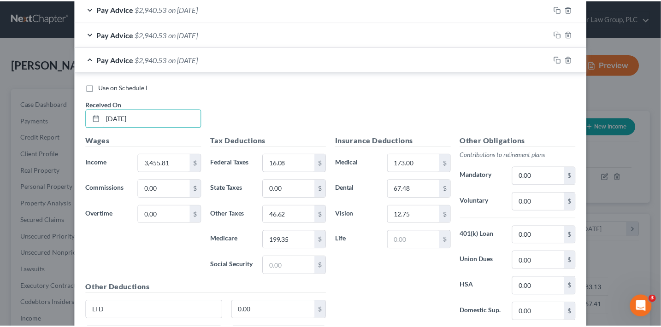
scroll to position [1290, 0]
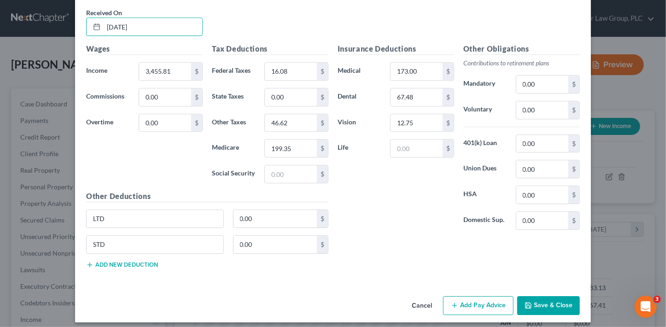
type input "6/13/25"
click at [553, 301] on button "Save & Close" at bounding box center [548, 305] width 63 height 19
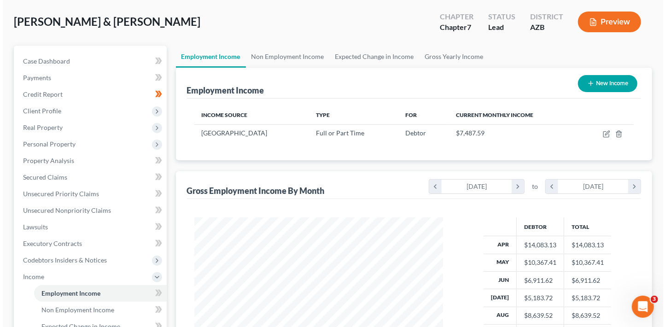
scroll to position [38, 0]
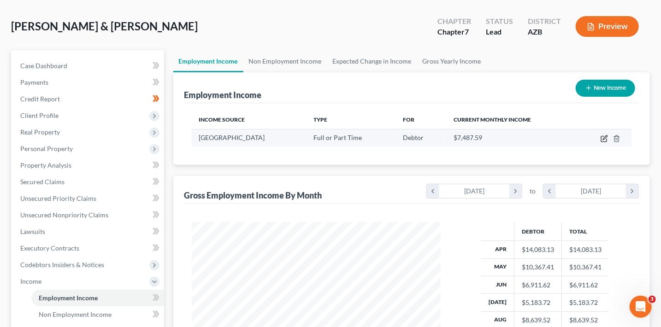
click at [605, 139] on icon "button" at bounding box center [603, 138] width 7 height 7
select select "0"
select select "3"
select select "2"
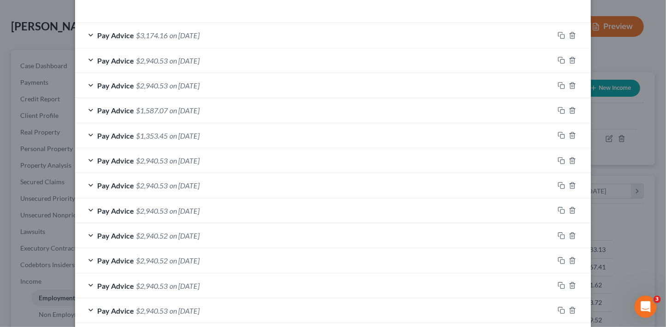
scroll to position [302, 0]
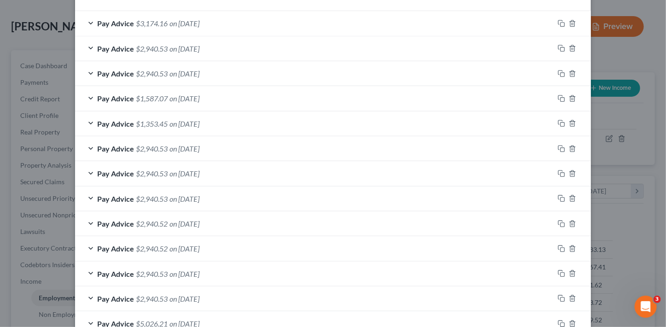
click at [279, 219] on div "Pay Advice $2,940.52 on 05/30/2025" at bounding box center [314, 223] width 479 height 24
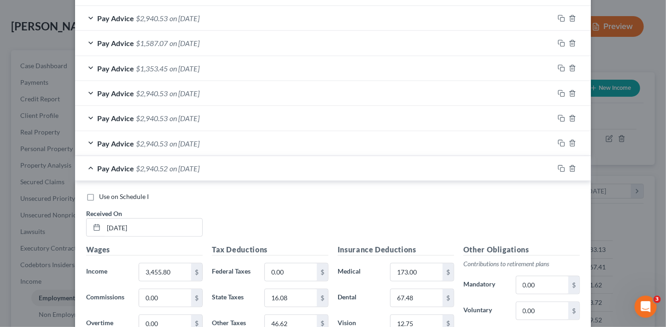
scroll to position [429, 0]
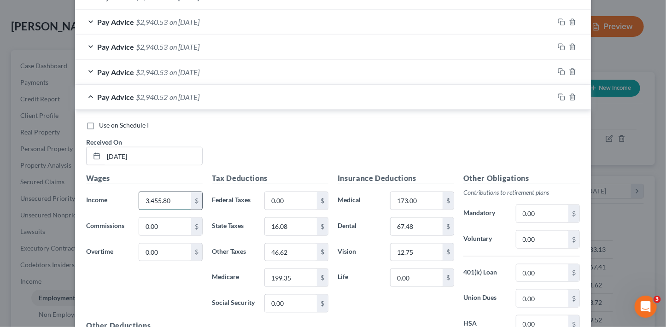
click at [176, 202] on input "3,455.80" at bounding box center [165, 201] width 52 height 18
type input "3,455.81"
type input "46.63"
type input "3"
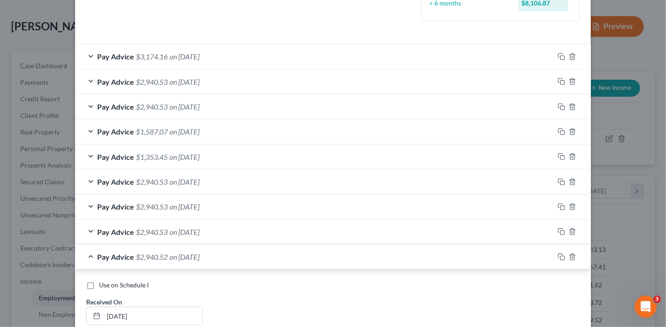
scroll to position [223, 0]
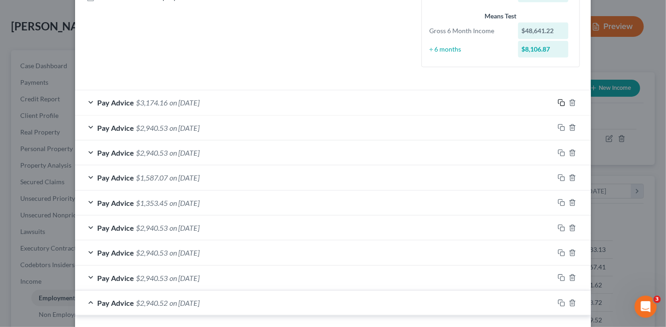
click at [560, 102] on icon "button" at bounding box center [561, 102] width 7 height 7
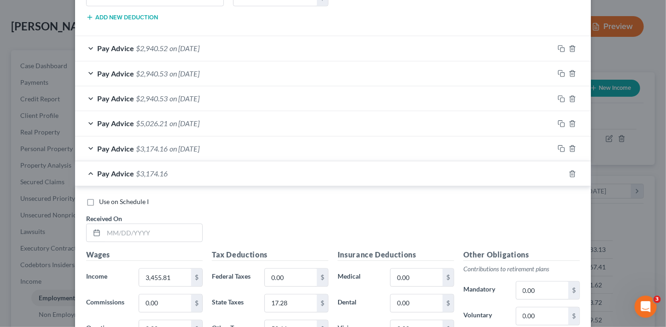
scroll to position [810, 0]
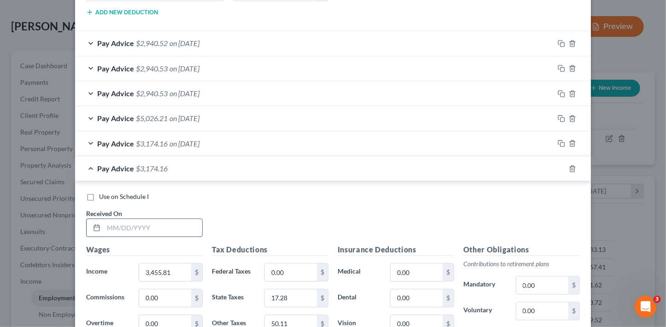
click at [163, 229] on input "text" at bounding box center [153, 228] width 99 height 18
type input "9/19/25"
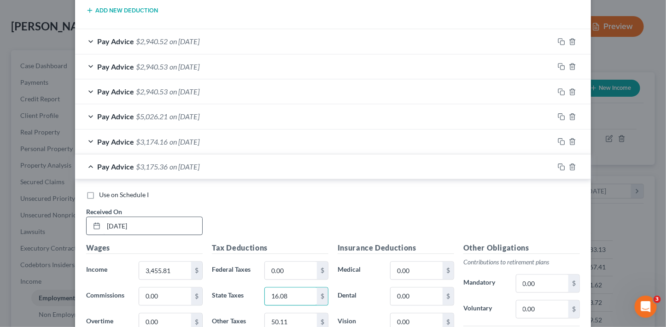
type input "16.08"
type input "0"
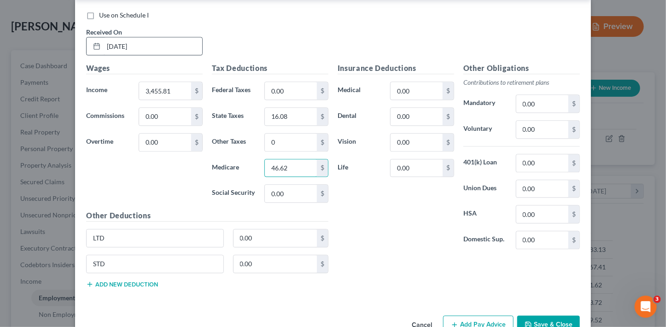
type input "46.62"
type input "199.35"
type input "317.42"
click at [403, 88] on input "0.00" at bounding box center [417, 91] width 52 height 18
type input "173"
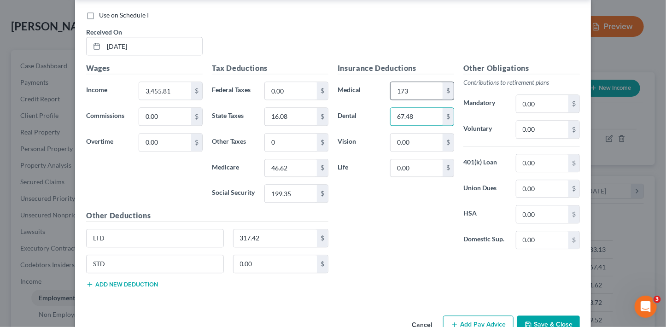
type input "67.48"
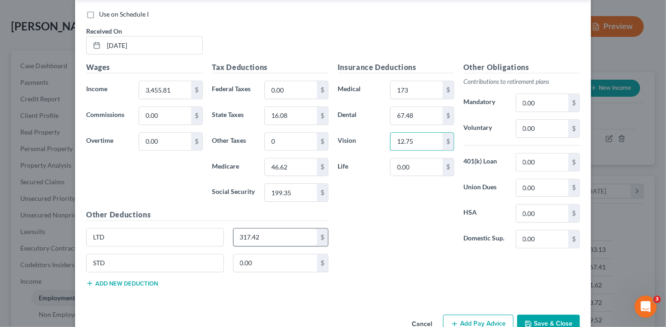
type input "12.75"
drag, startPoint x: 259, startPoint y: 233, endPoint x: 240, endPoint y: 226, distance: 20.3
click at [246, 229] on input "317.42" at bounding box center [276, 238] width 84 height 18
type input "0"
click at [432, 263] on div "Insurance Deductions Medical 173 $ Dental 67.48 $ Vision 12.75 $ Life 0.00 $ Ot…" at bounding box center [459, 178] width 252 height 232
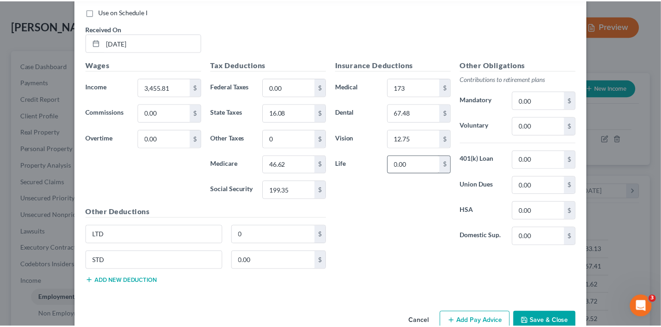
scroll to position [1014, 0]
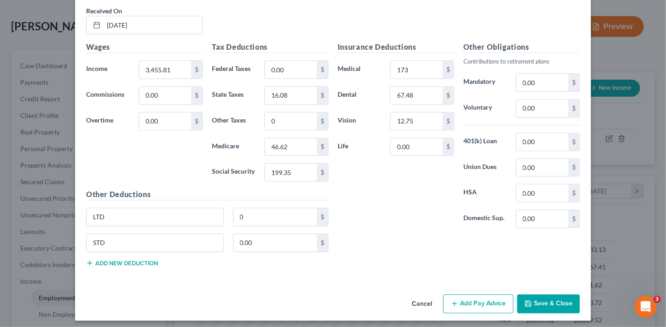
click at [542, 300] on button "Save & Close" at bounding box center [548, 303] width 63 height 19
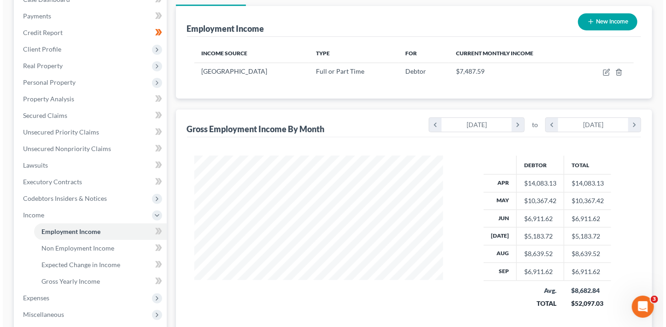
scroll to position [116, 0]
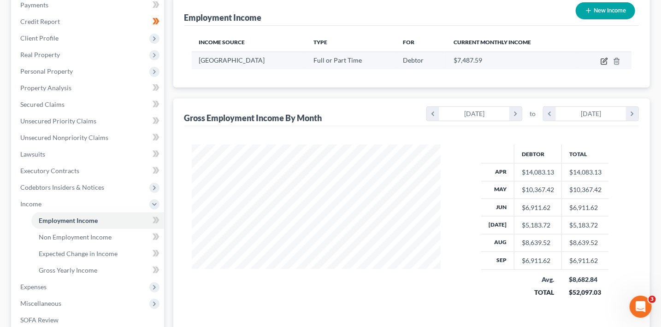
click at [605, 61] on icon "button" at bounding box center [603, 61] width 7 height 7
select select "0"
select select "3"
select select "2"
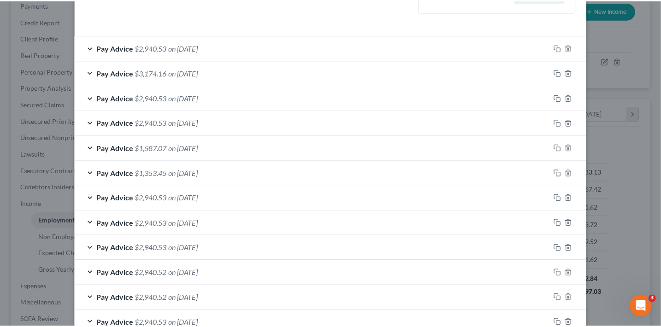
scroll to position [411, 0]
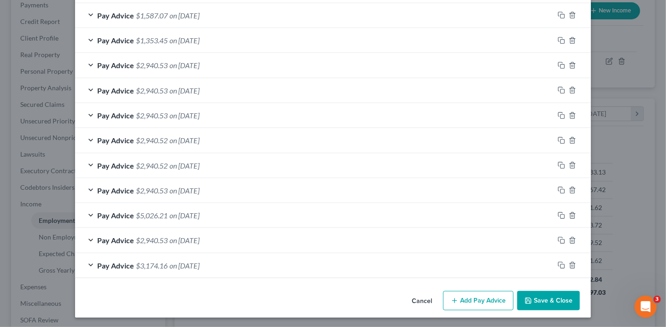
click at [548, 301] on button "Save & Close" at bounding box center [548, 300] width 63 height 19
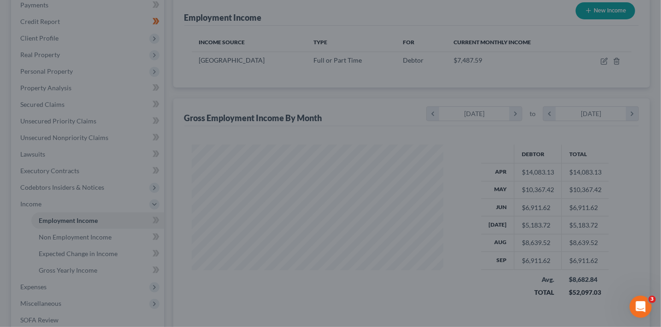
scroll to position [460570, 460467]
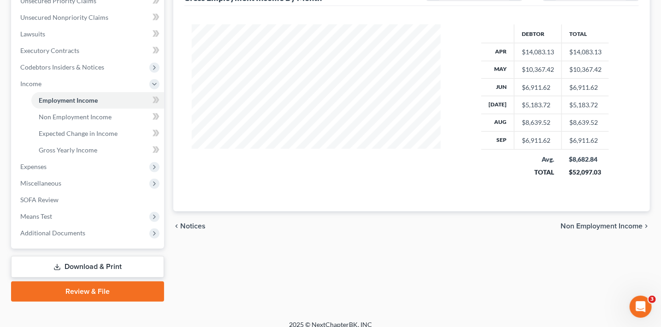
scroll to position [245, 0]
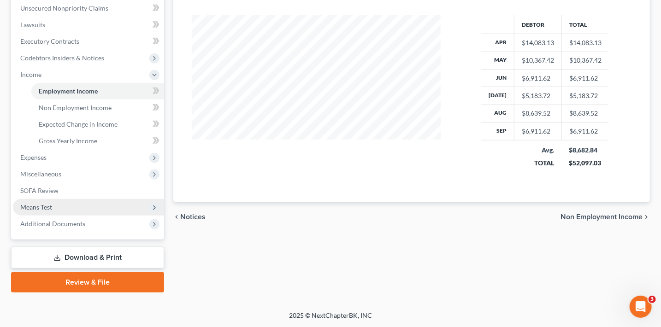
click at [55, 207] on span "Means Test" at bounding box center [88, 207] width 151 height 17
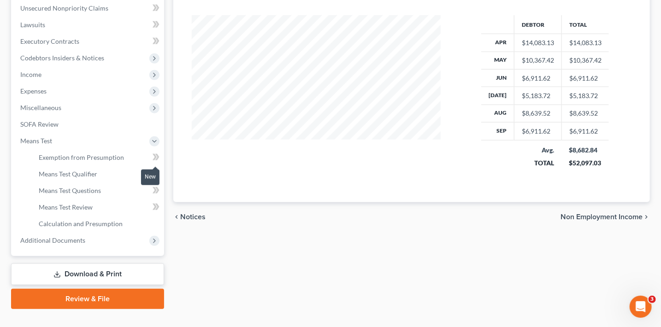
click at [152, 156] on span at bounding box center [156, 159] width 16 height 14
click at [153, 157] on icon at bounding box center [156, 158] width 7 height 12
click at [133, 158] on link "Exemption from Presumption" at bounding box center [97, 157] width 133 height 17
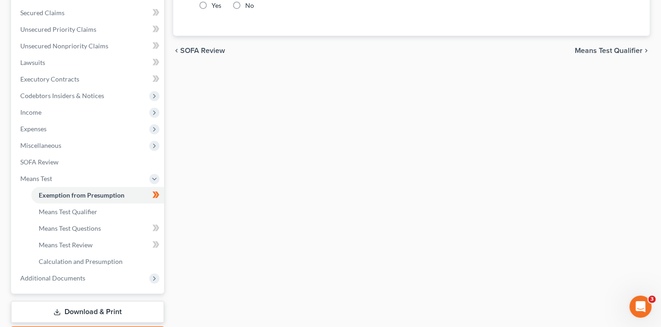
radio input "true"
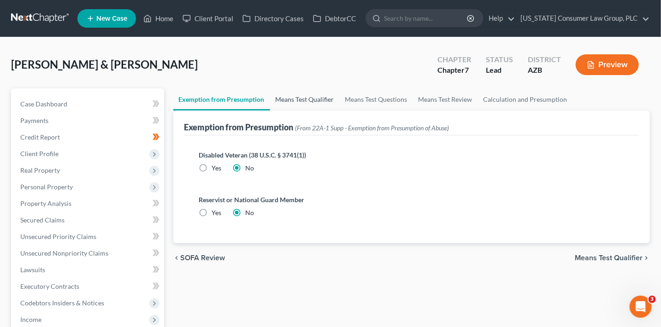
click at [293, 97] on link "Means Test Qualifier" at bounding box center [305, 99] width 70 height 22
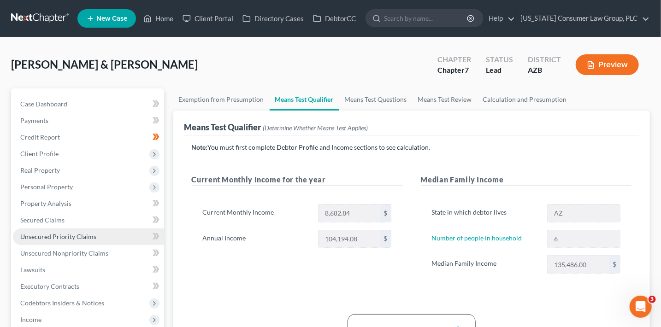
click at [66, 238] on span "Unsecured Priority Claims" at bounding box center [58, 237] width 76 height 8
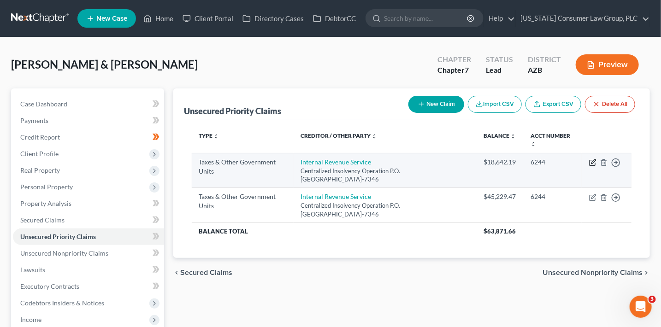
click at [594, 162] on icon "button" at bounding box center [592, 162] width 7 height 7
select select "0"
select select "39"
select select "0"
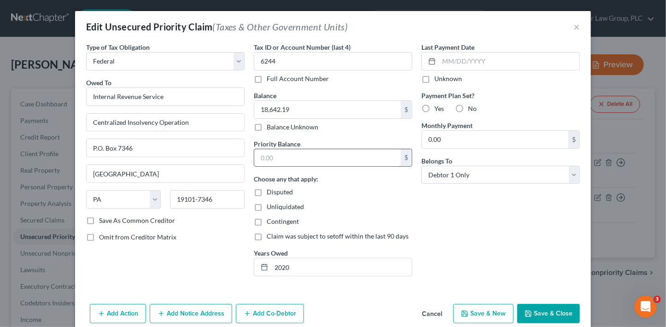
click at [302, 160] on input "text" at bounding box center [327, 158] width 147 height 18
type input "0.00"
click at [549, 314] on button "Save & Close" at bounding box center [548, 313] width 63 height 19
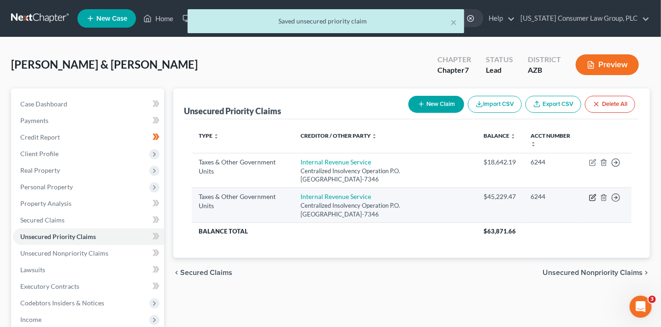
click at [594, 198] on icon "button" at bounding box center [592, 197] width 7 height 7
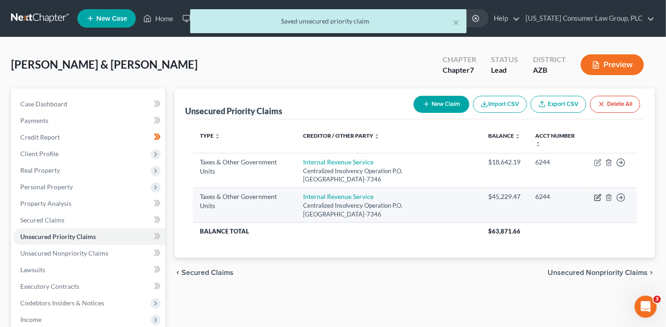
select select "0"
select select "39"
select select "0"
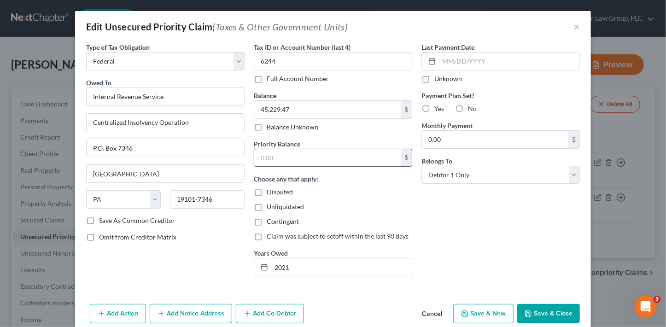
click at [340, 153] on input "text" at bounding box center [327, 158] width 147 height 18
type input "0.00"
drag, startPoint x: 542, startPoint y: 310, endPoint x: 544, endPoint y: 305, distance: 5.6
click at [542, 310] on button "Save & Close" at bounding box center [548, 313] width 63 height 19
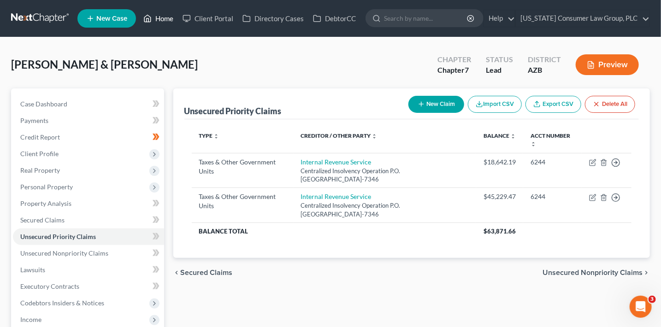
click at [172, 15] on link "Home" at bounding box center [158, 18] width 39 height 17
click at [170, 17] on link "Home" at bounding box center [158, 18] width 39 height 17
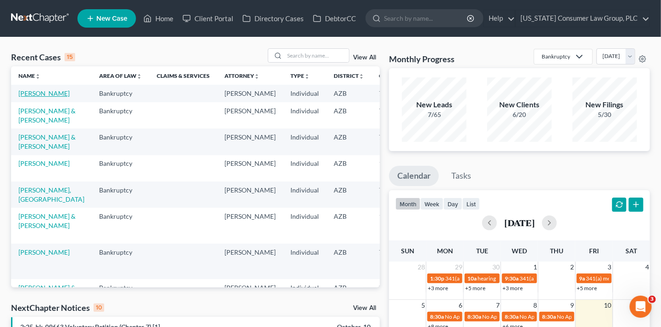
click at [37, 91] on link "[PERSON_NAME]" at bounding box center [43, 93] width 51 height 8
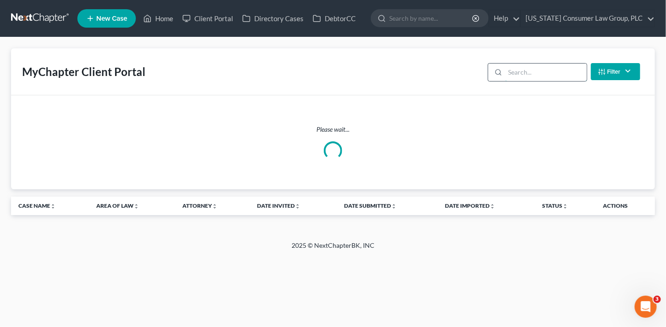
click at [564, 74] on input "search" at bounding box center [546, 73] width 82 height 18
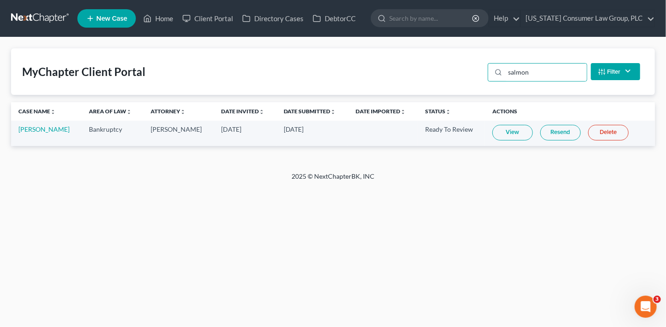
click at [510, 132] on link "View" at bounding box center [513, 133] width 41 height 16
drag, startPoint x: 547, startPoint y: 78, endPoint x: 435, endPoint y: 60, distance: 113.3
click at [432, 61] on div "MyChapter Client Portal salmon Filter Status Filter... Invited In Progress Read…" at bounding box center [333, 71] width 644 height 47
type input "[PERSON_NAME]"
click at [546, 135] on link "Resend" at bounding box center [560, 133] width 41 height 16
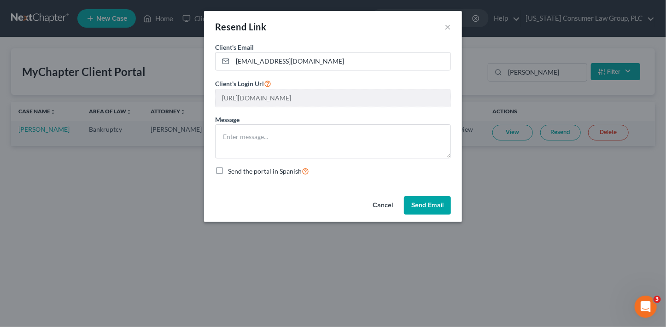
click at [419, 205] on button "Send Email" at bounding box center [427, 205] width 47 height 18
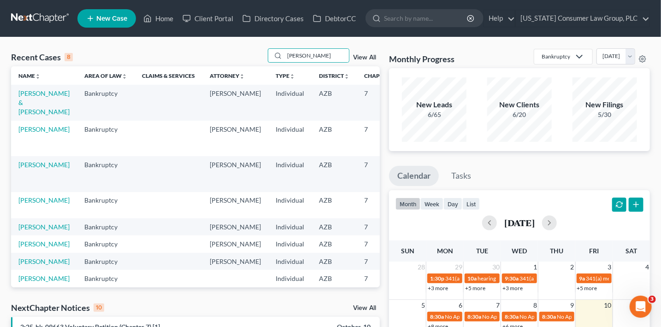
click at [371, 57] on link "View All" at bounding box center [364, 57] width 23 height 6
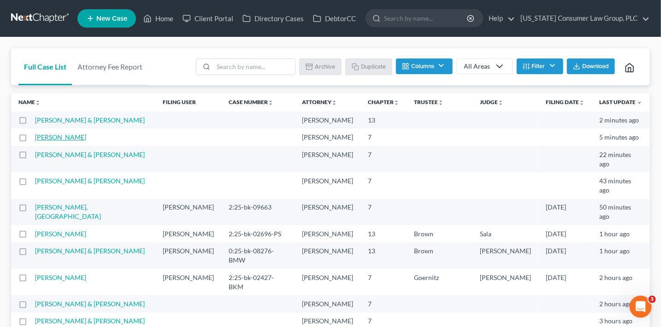
click at [67, 141] on link "[PERSON_NAME]" at bounding box center [60, 137] width 51 height 8
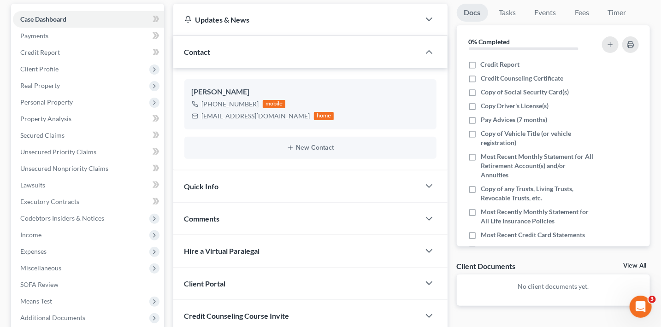
scroll to position [179, 0]
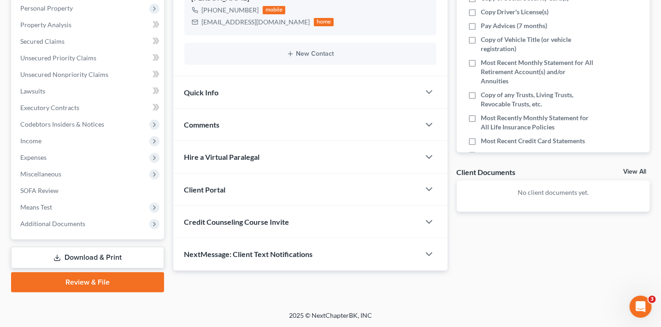
click at [247, 220] on span "Credit Counseling Course Invite" at bounding box center [236, 221] width 105 height 9
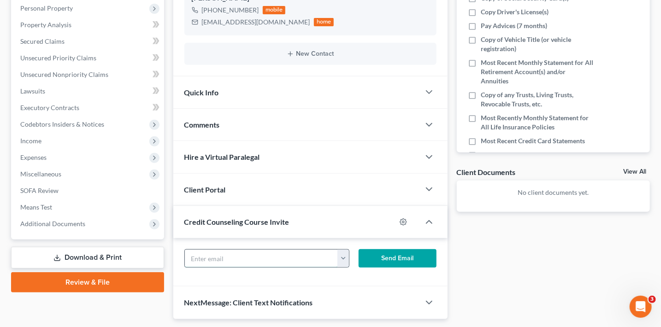
click at [211, 252] on input "text" at bounding box center [261, 259] width 153 height 18
paste input "[EMAIL_ADDRESS][DOMAIN_NAME]"
type input "[EMAIL_ADDRESS][DOMAIN_NAME]"
drag, startPoint x: 373, startPoint y: 254, endPoint x: 352, endPoint y: 249, distance: 21.0
click at [373, 254] on button "Send Email" at bounding box center [397, 258] width 78 height 18
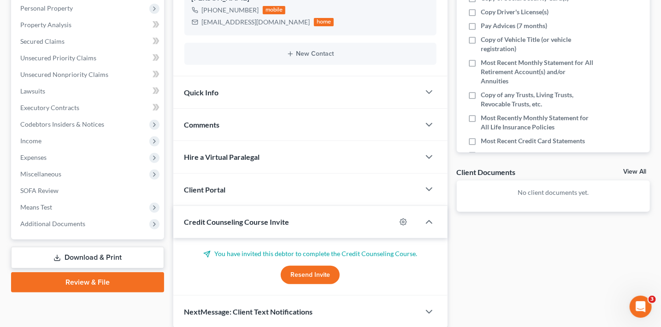
click at [245, 190] on div "Client Portal" at bounding box center [296, 190] width 246 height 32
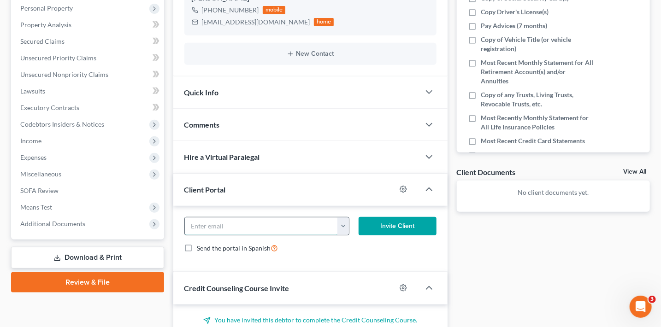
drag, startPoint x: 242, startPoint y: 229, endPoint x: 253, endPoint y: 226, distance: 11.7
click at [242, 229] on input "email" at bounding box center [261, 226] width 153 height 18
paste input "[EMAIL_ADDRESS][DOMAIN_NAME]"
type input "[EMAIL_ADDRESS][DOMAIN_NAME]"
click at [385, 219] on button "Invite Client" at bounding box center [397, 226] width 78 height 18
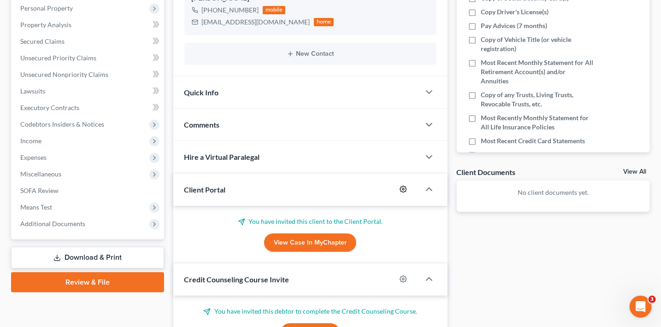
click at [402, 190] on icon "button" at bounding box center [402, 189] width 7 height 7
select select "1"
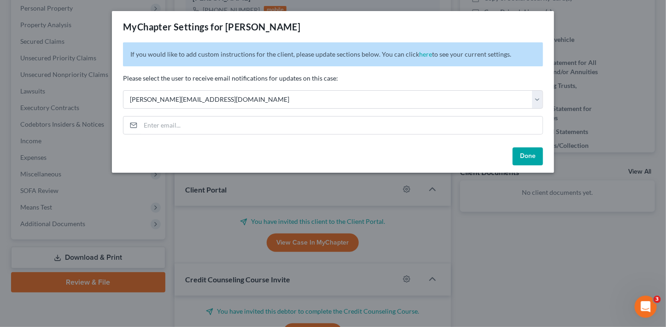
click at [524, 159] on button "Done" at bounding box center [528, 156] width 30 height 18
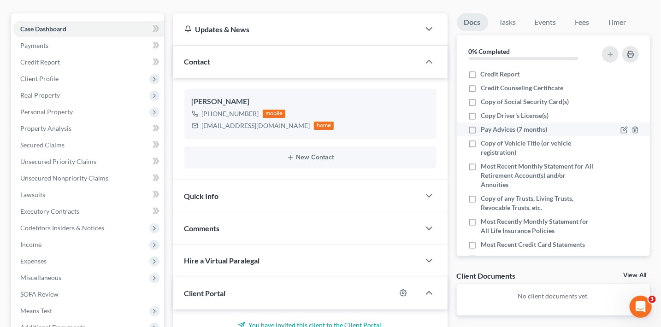
scroll to position [0, 0]
